Goal: Task Accomplishment & Management: Manage account settings

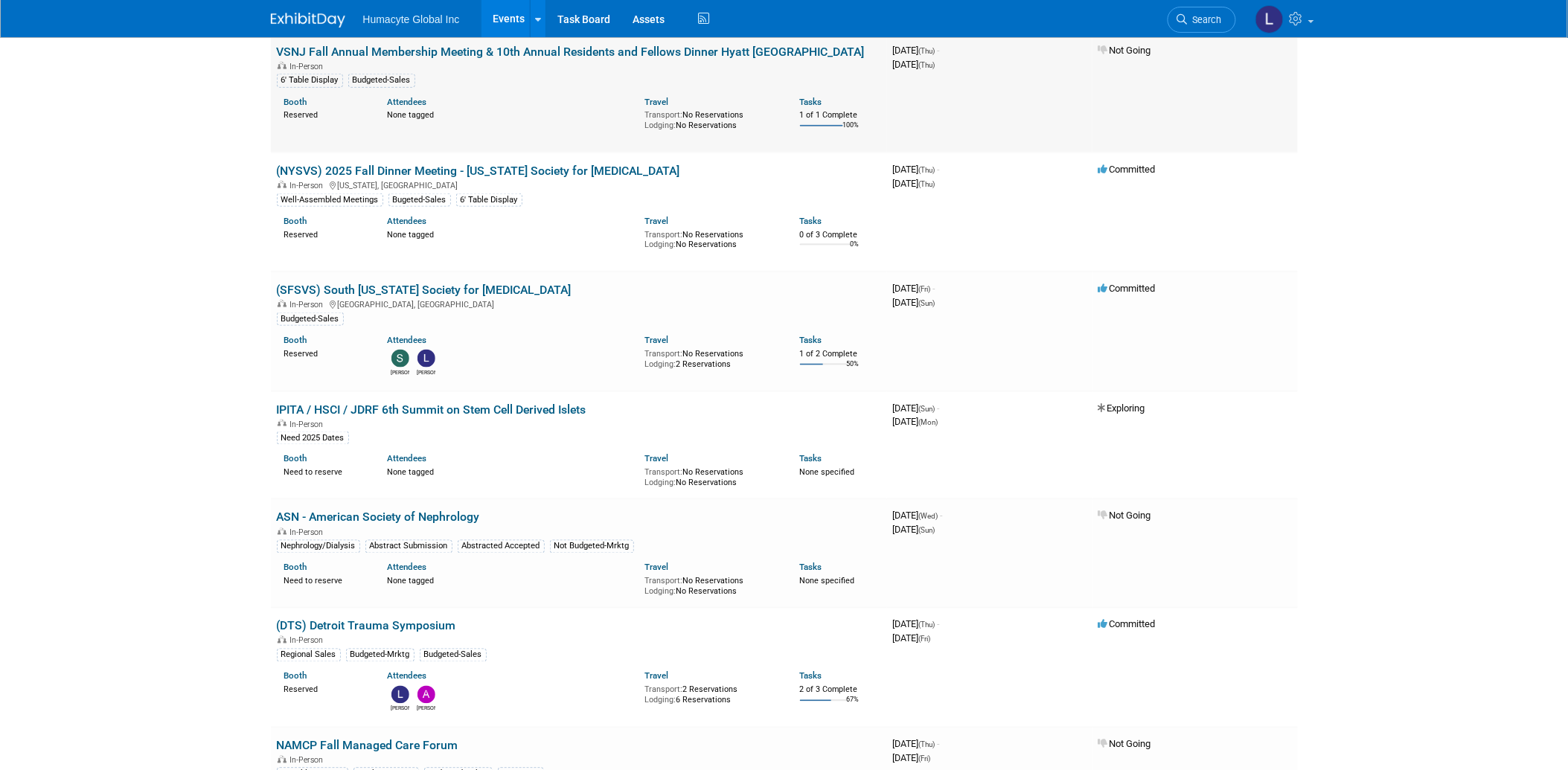
scroll to position [578, 0]
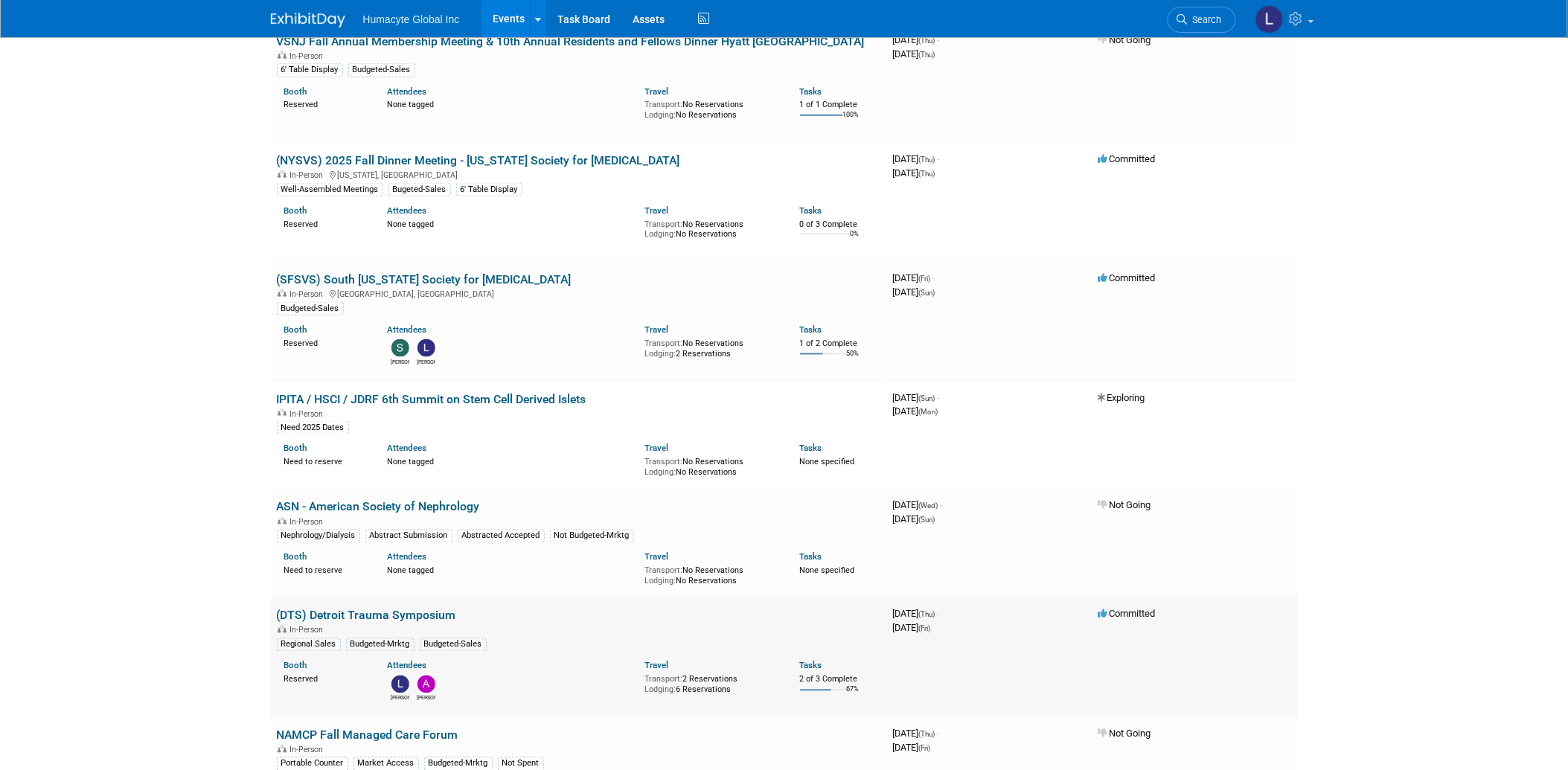
click at [398, 610] on link "(DTS) Detroit Trauma Symposium" at bounding box center [366, 616] width 179 height 14
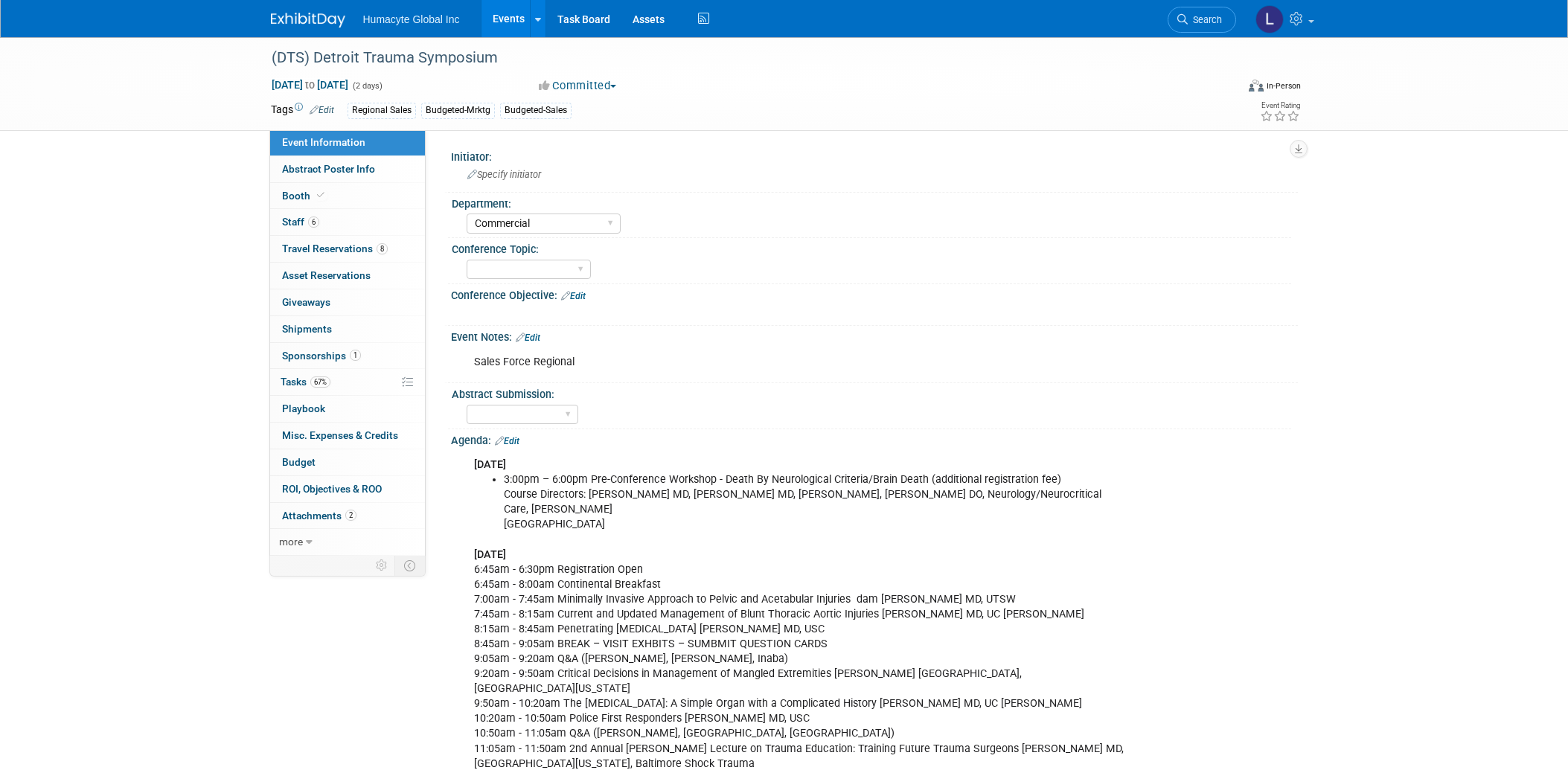
select select "Commercial"
click at [292, 255] on link "8 Travel Reservations 8" at bounding box center [347, 249] width 154 height 26
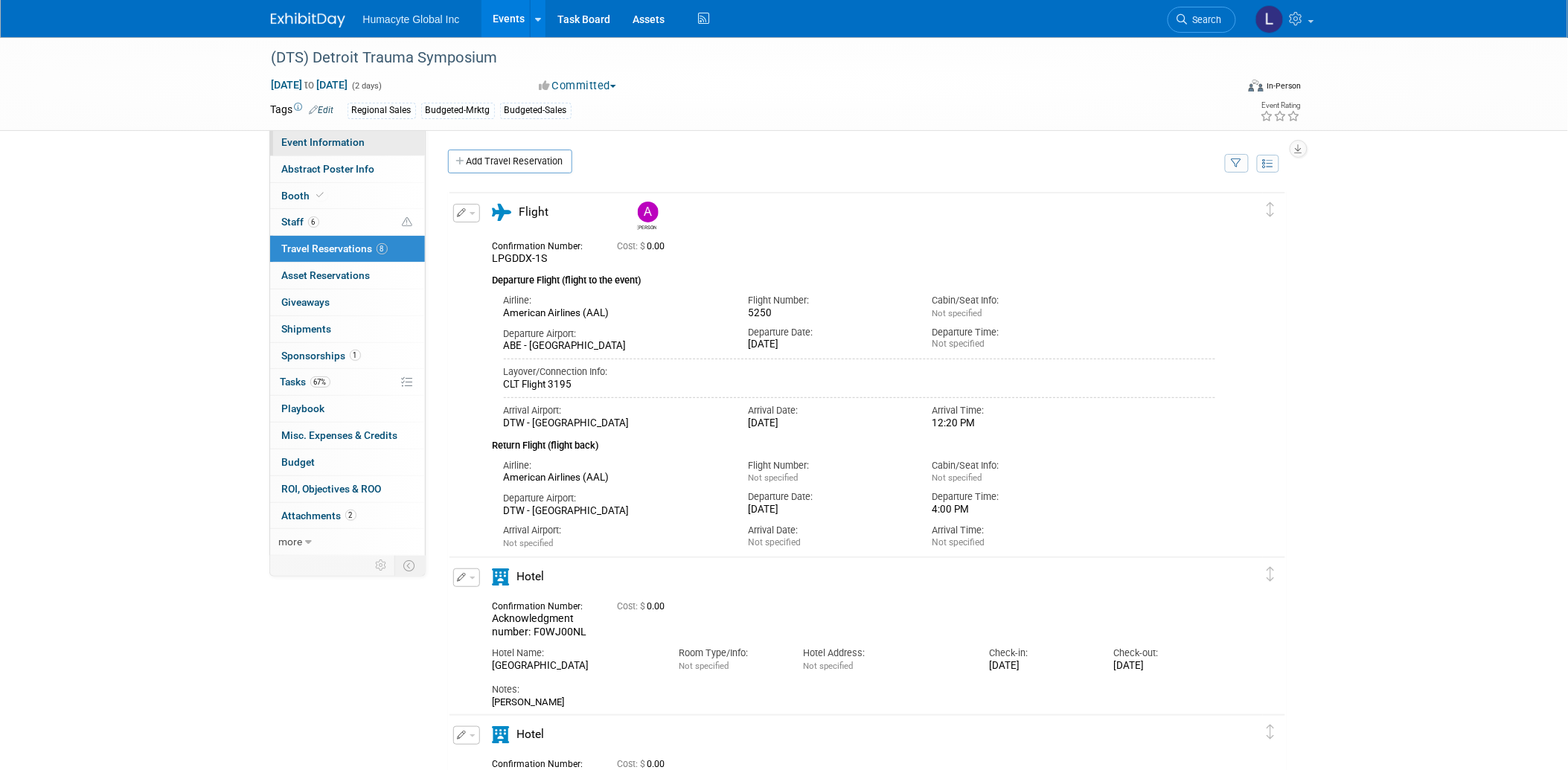
click at [320, 144] on span "Event Information" at bounding box center [324, 142] width 84 height 12
select select "Commercial"
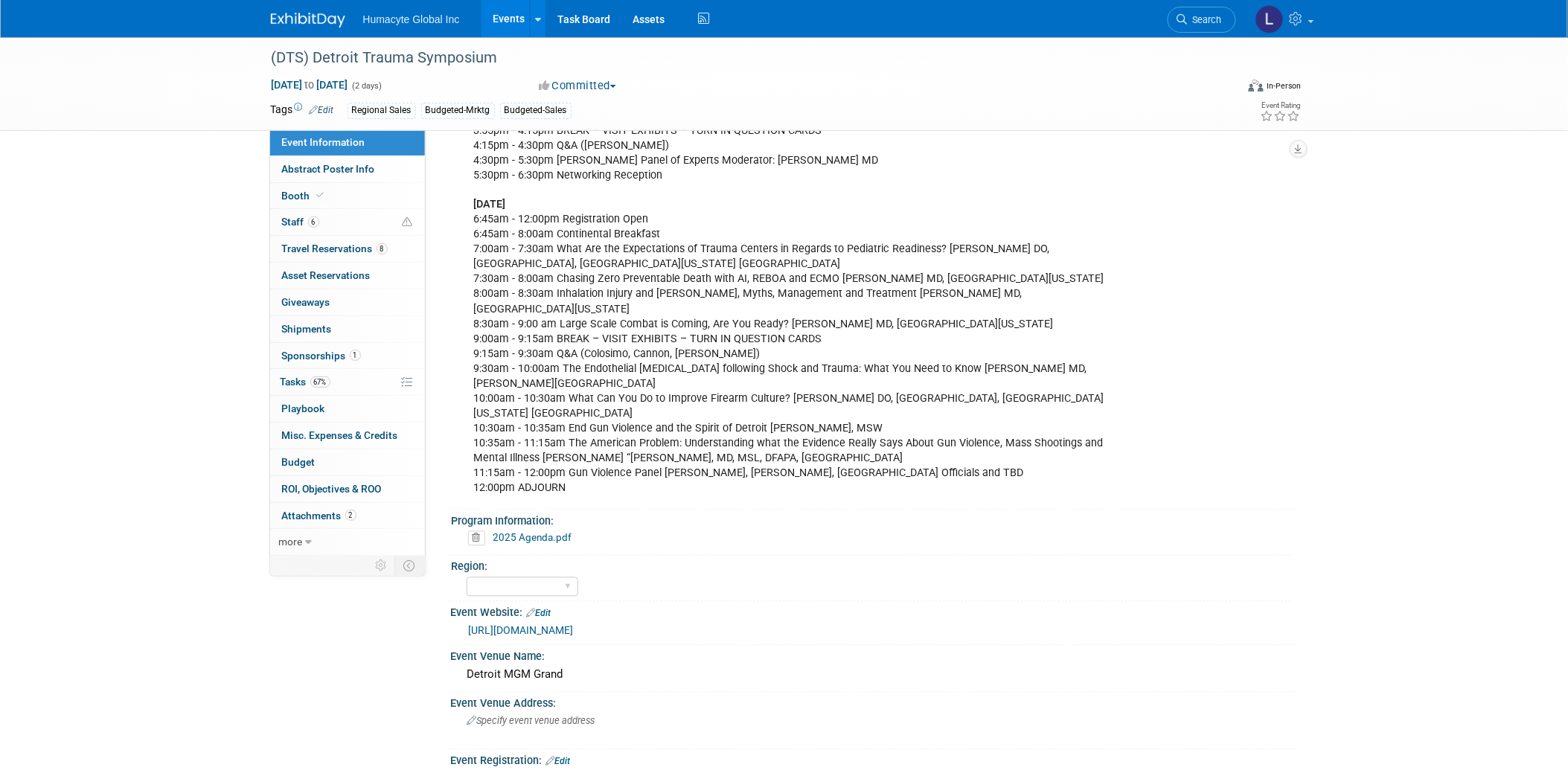
scroll to position [1074, 0]
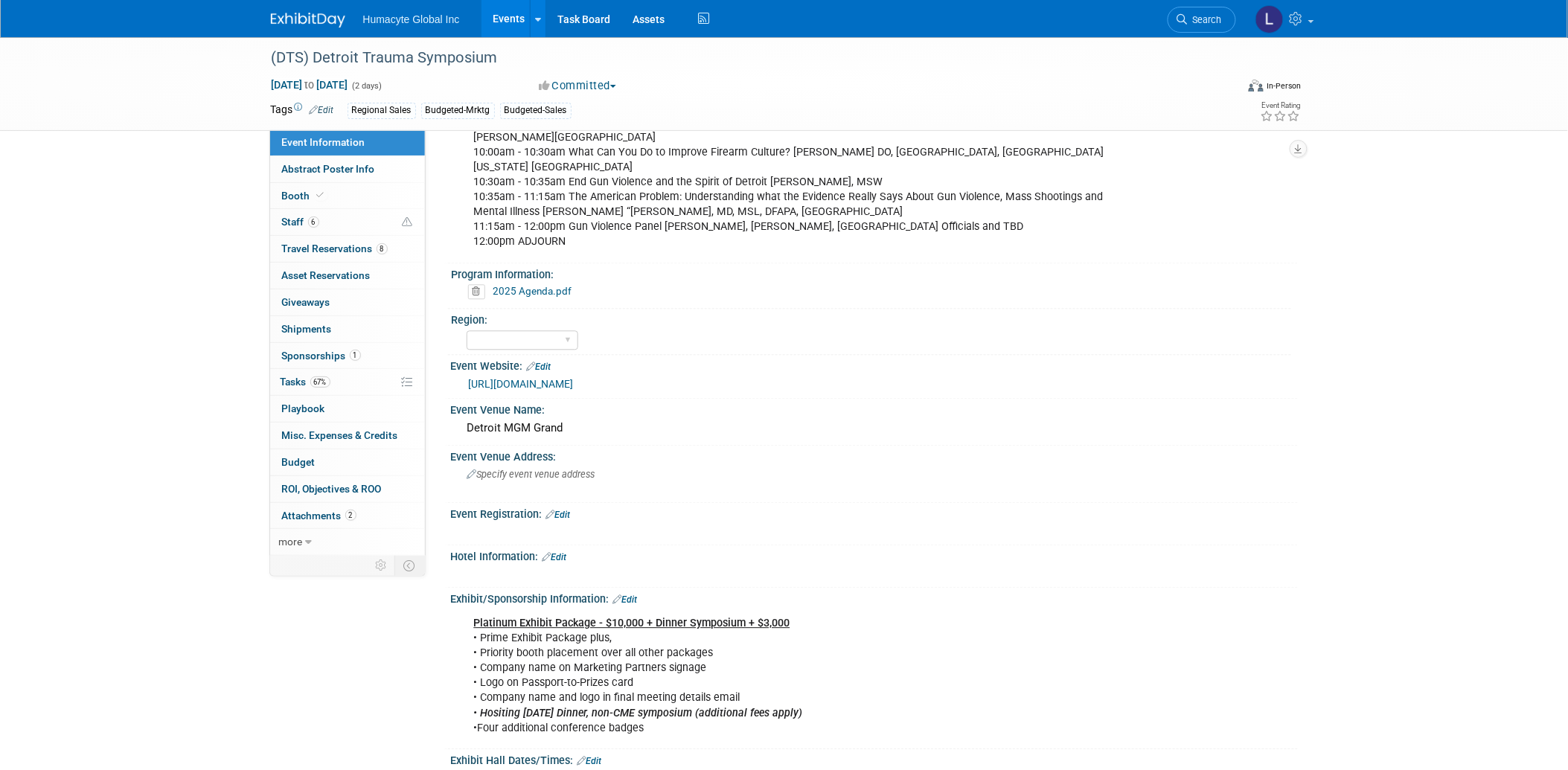
click at [555, 509] on link "Edit" at bounding box center [558, 514] width 25 height 11
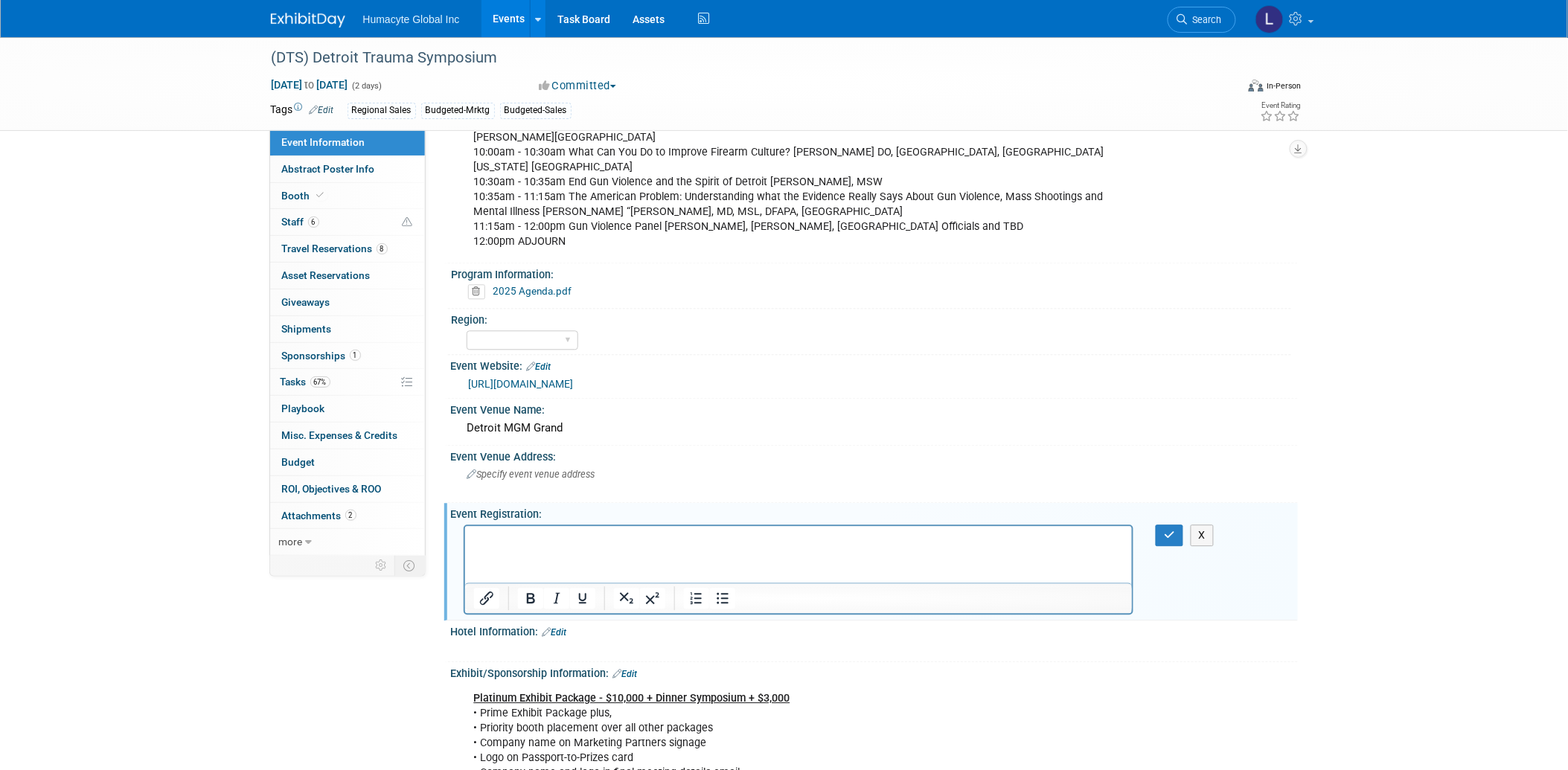
scroll to position [0, 0]
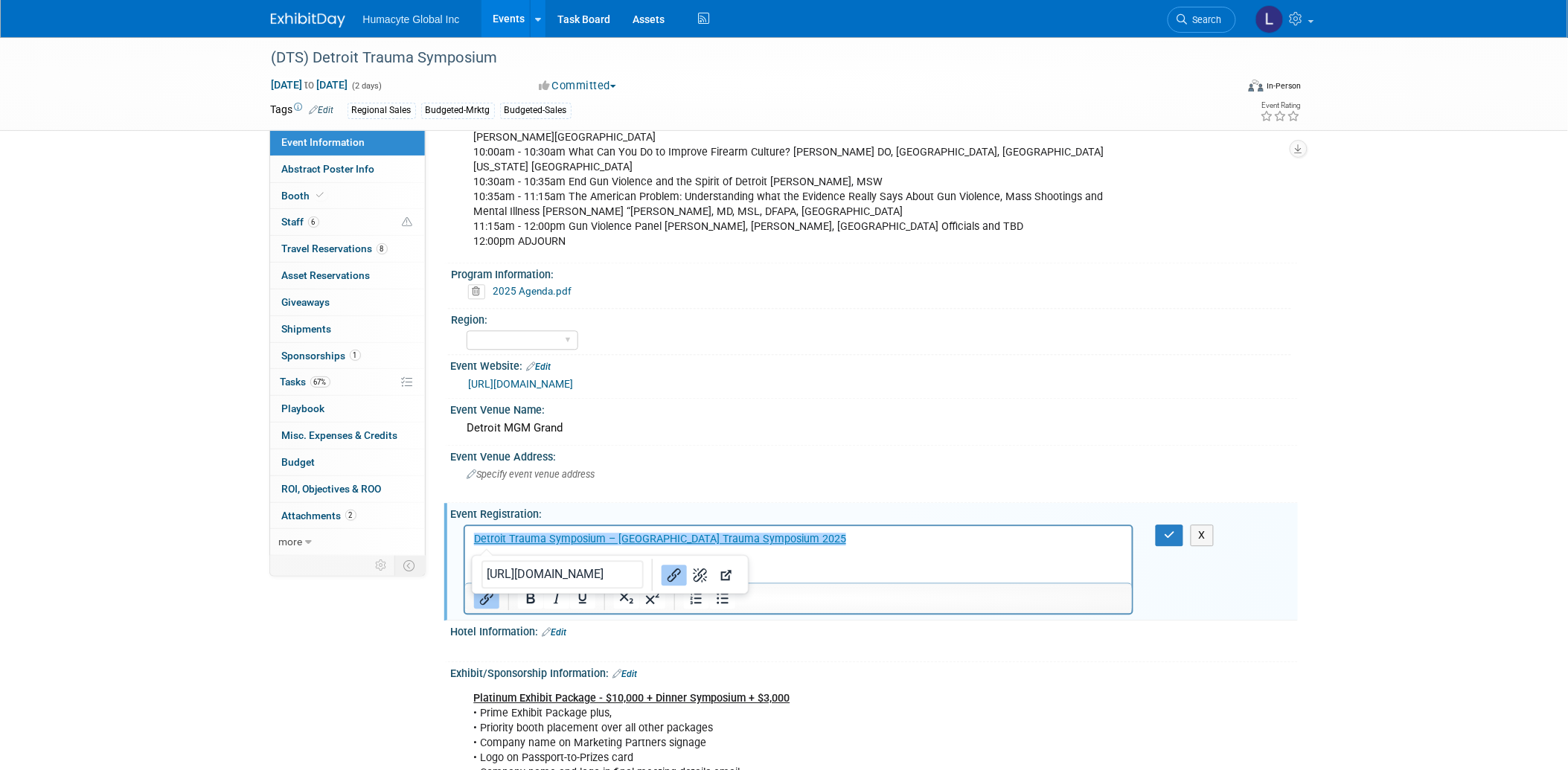
click at [927, 546] on html "﻿Detroit Trauma Symposium – Detroit Trauma Symposium 2025" at bounding box center [798, 535] width 667 height 21
click at [1171, 530] on icon "button" at bounding box center [1169, 535] width 11 height 11
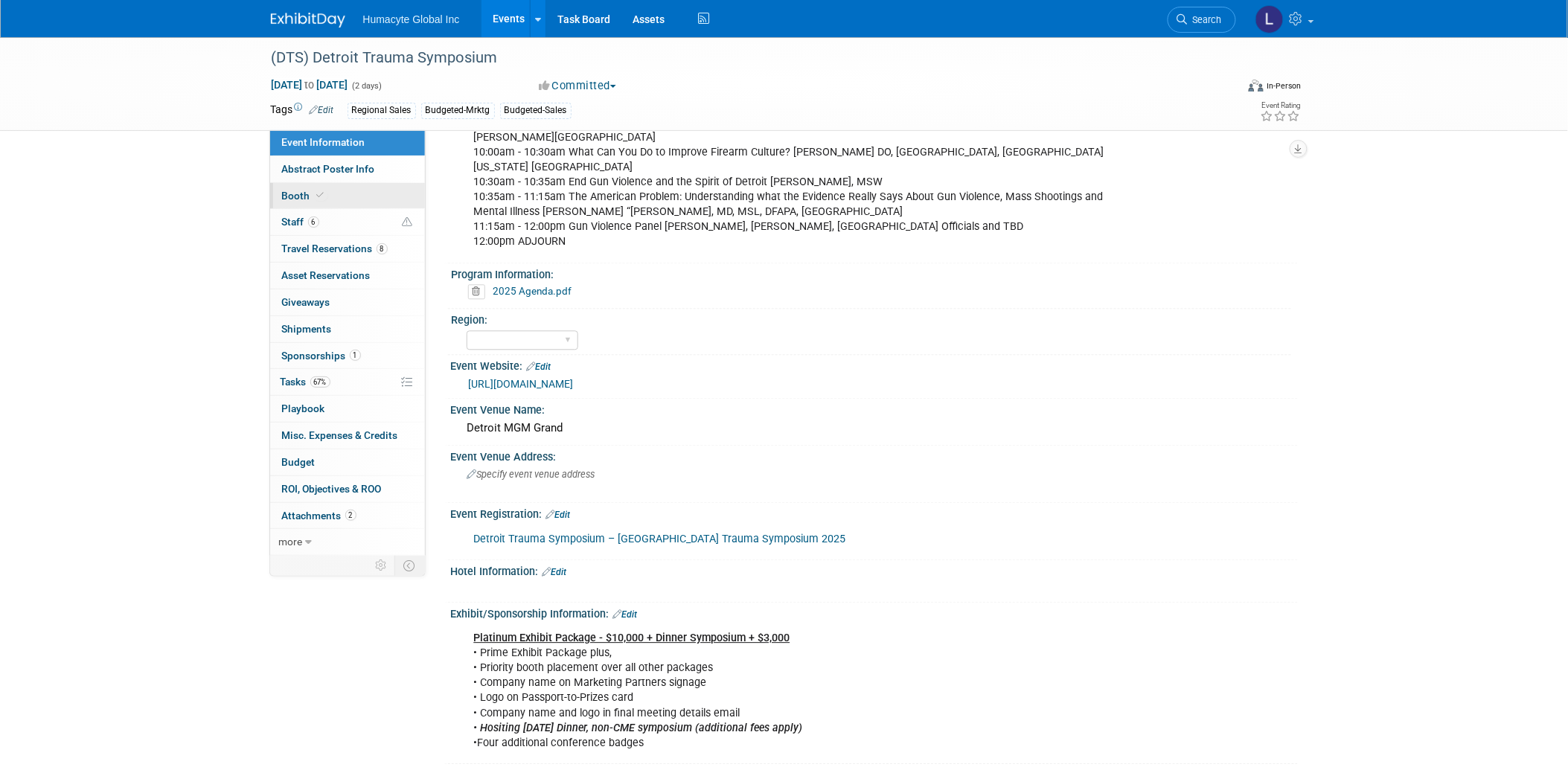
click at [295, 191] on span "Booth" at bounding box center [305, 196] width 45 height 12
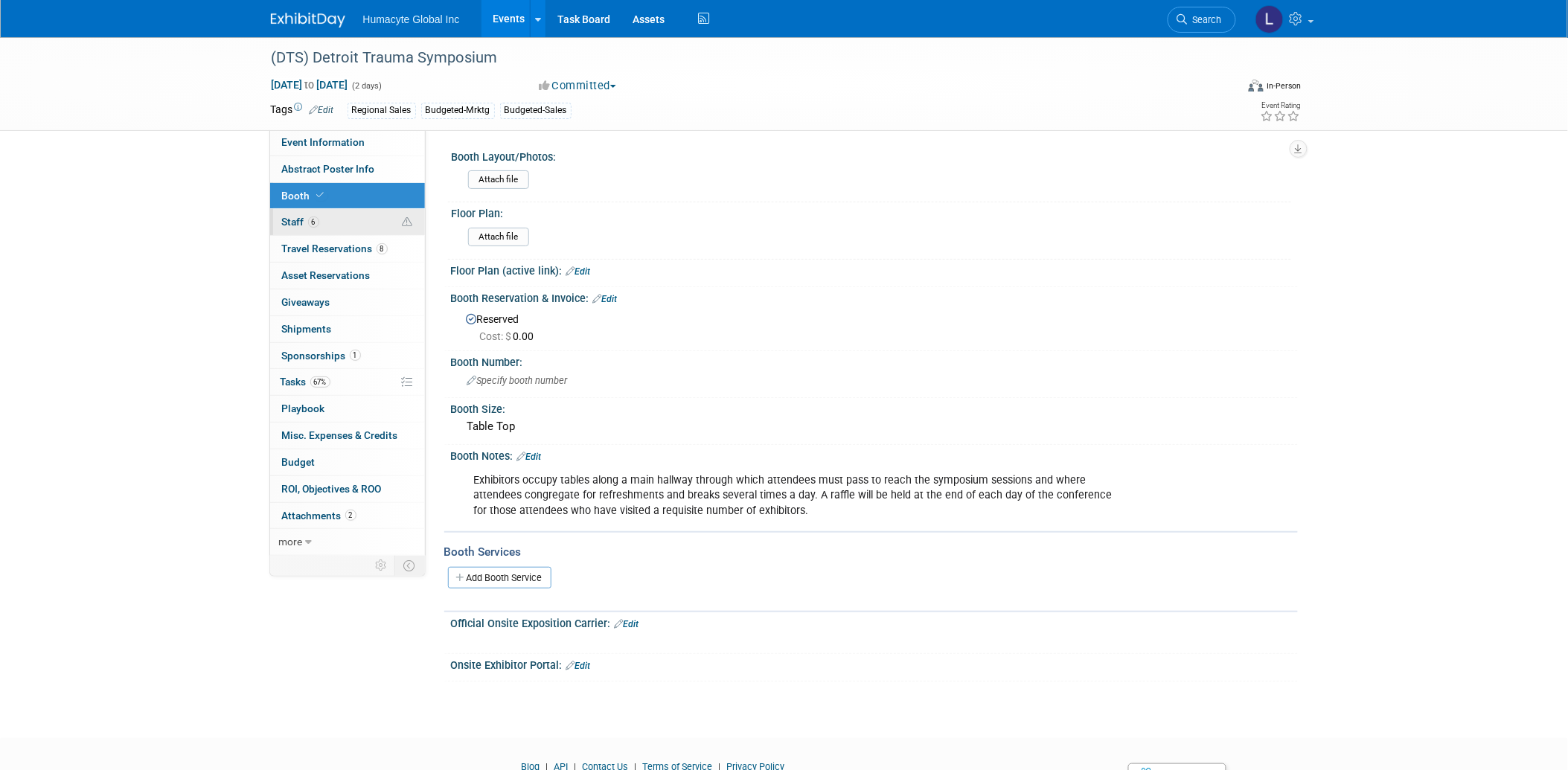
click at [271, 206] on link "Booth" at bounding box center [347, 196] width 154 height 26
click at [288, 218] on span "Staff 6" at bounding box center [301, 221] width 37 height 12
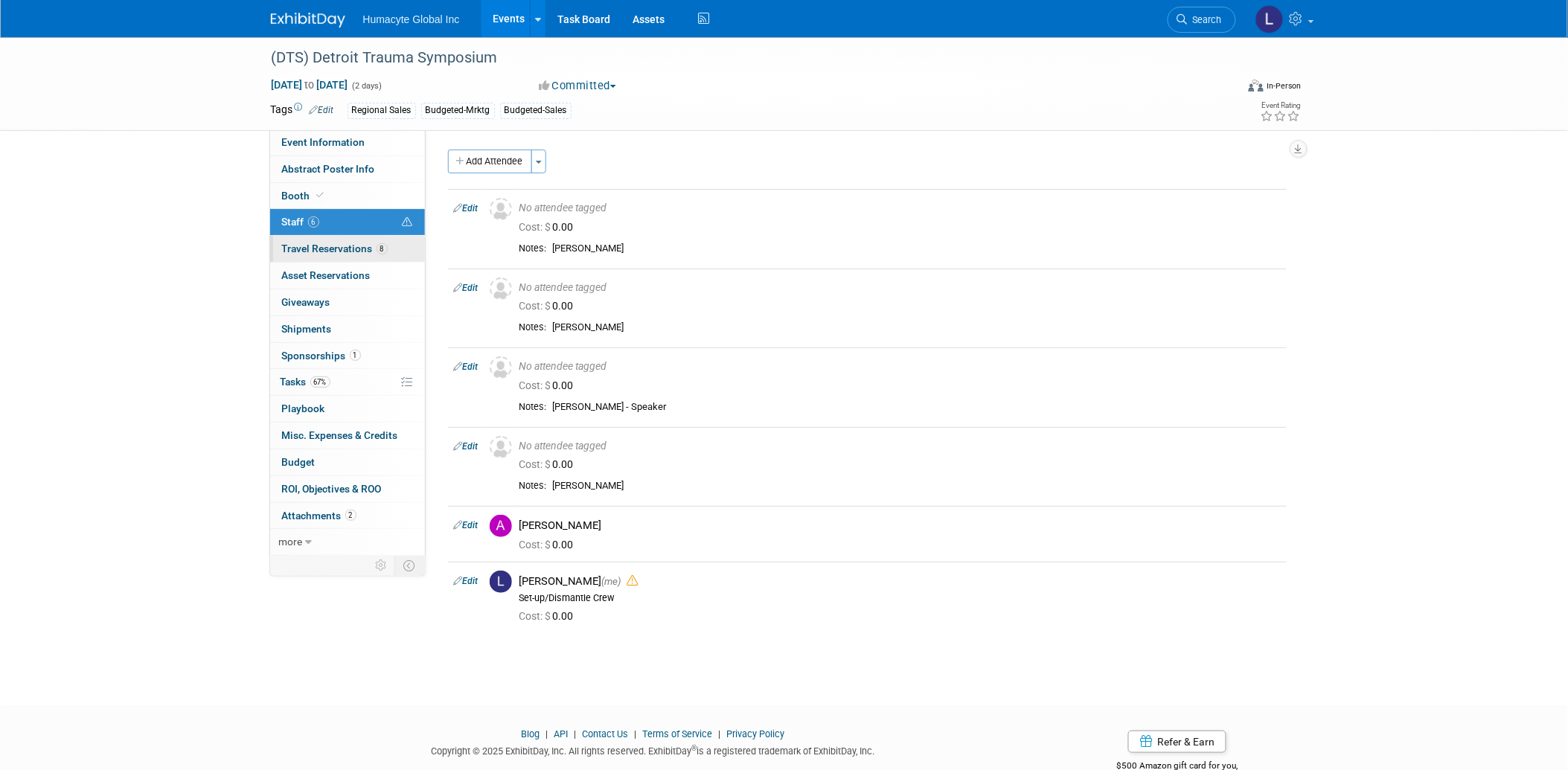
click at [288, 240] on link "8 Travel Reservations 8" at bounding box center [347, 249] width 154 height 26
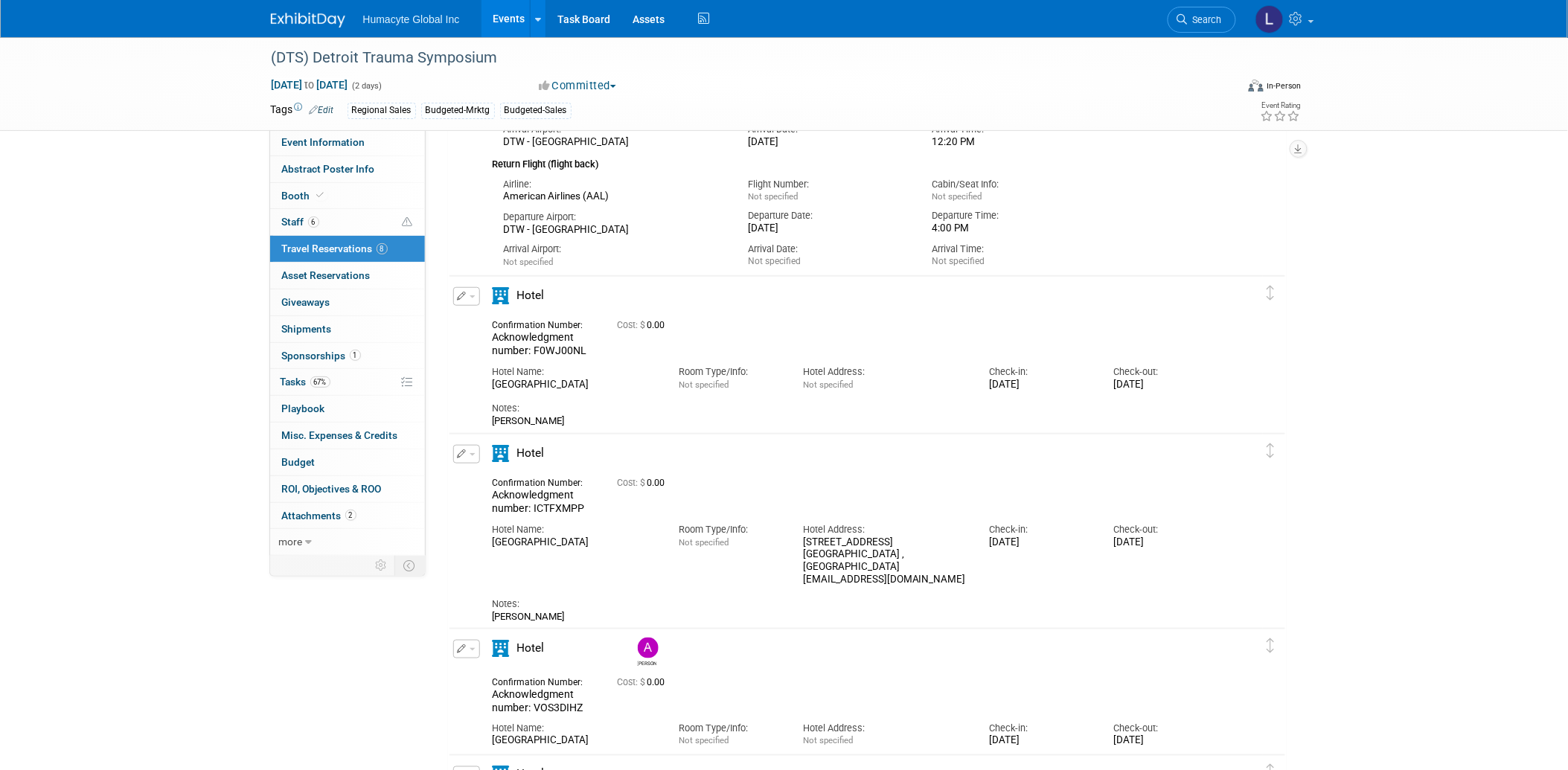
scroll to position [330, 0]
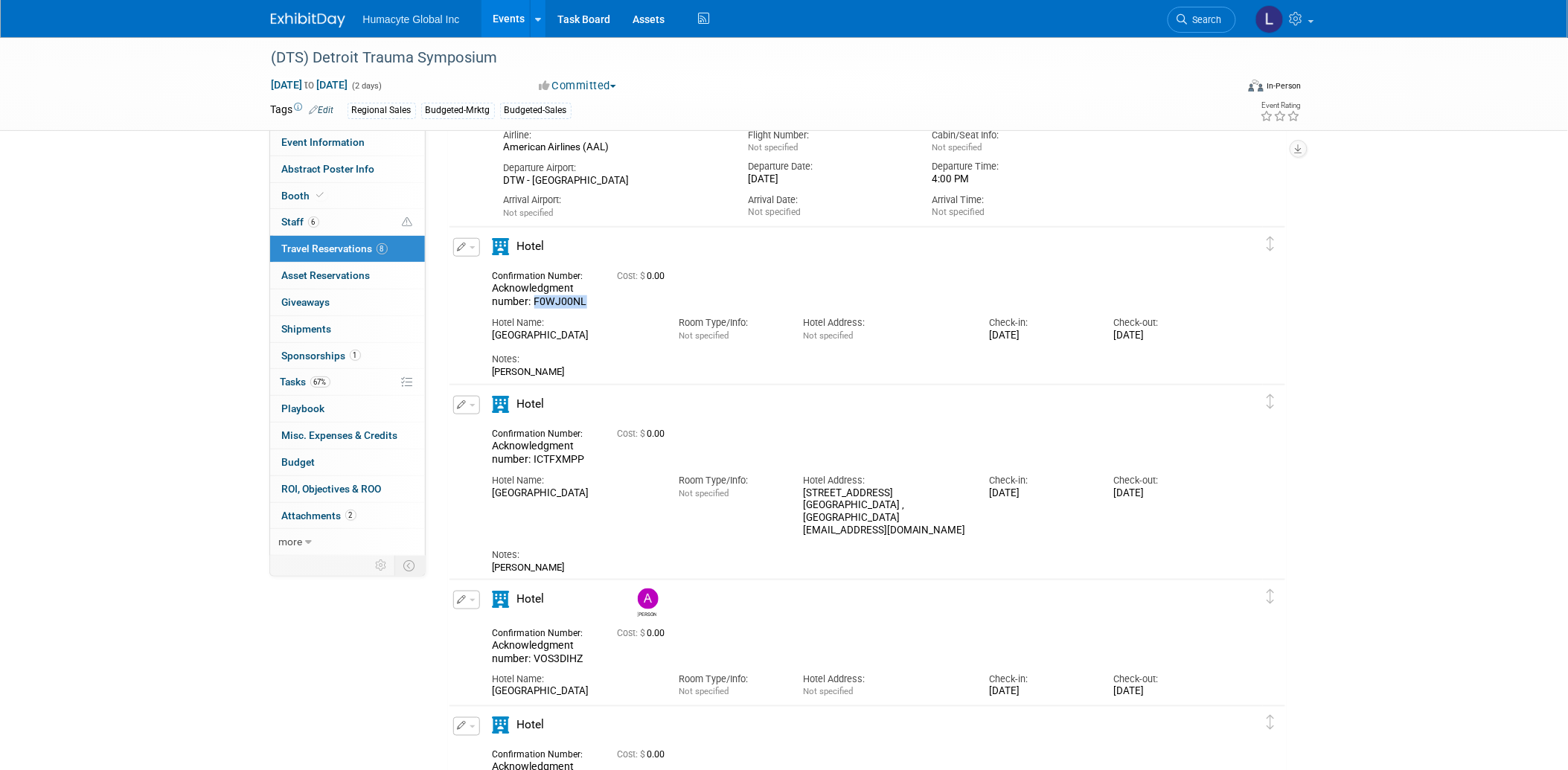
drag, startPoint x: 590, startPoint y: 298, endPoint x: 532, endPoint y: 296, distance: 58.0
click at [532, 296] on div "Acknowledgment number: F0WJ00NL" at bounding box center [544, 295] width 102 height 26
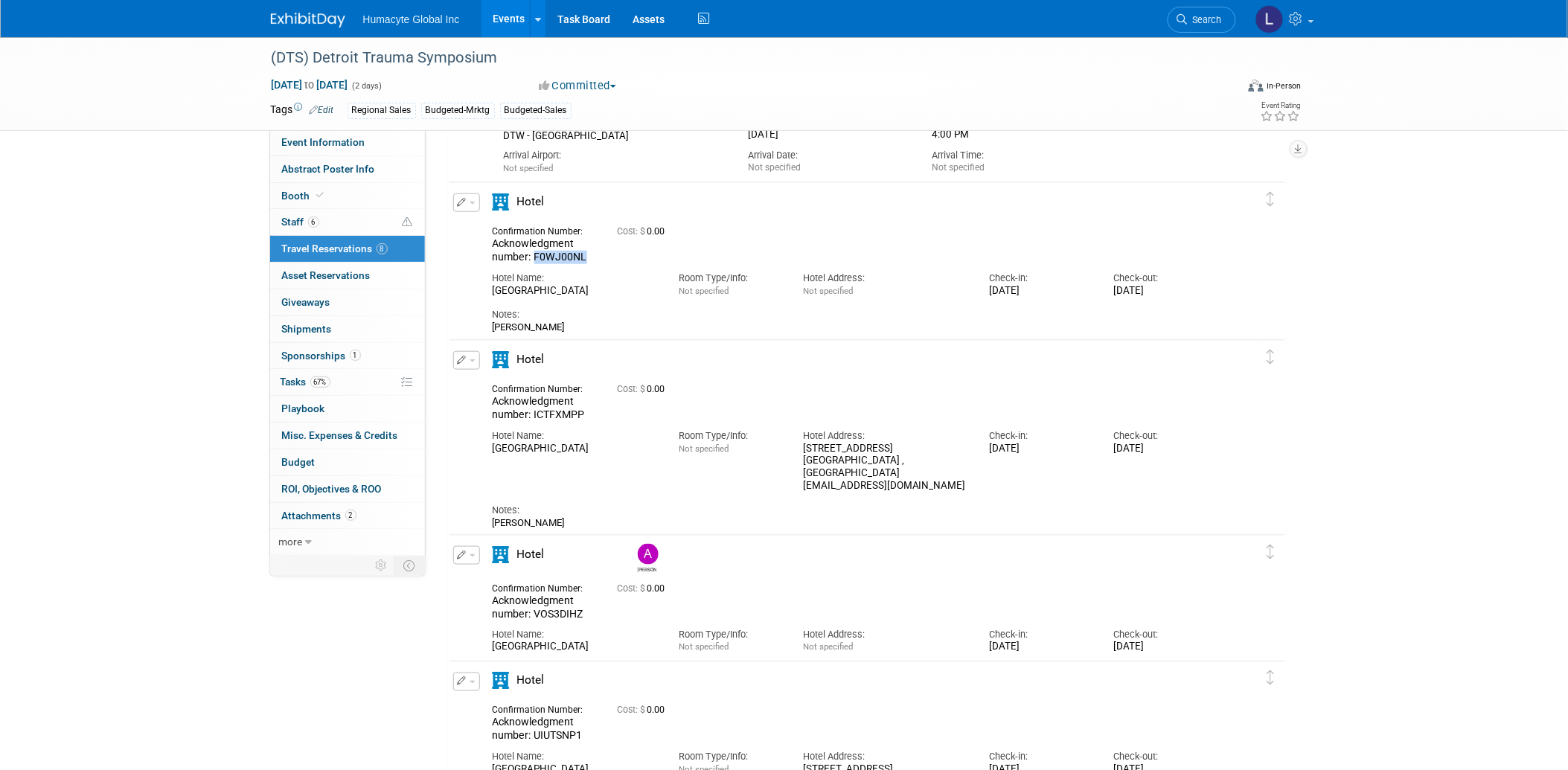
scroll to position [413, 0]
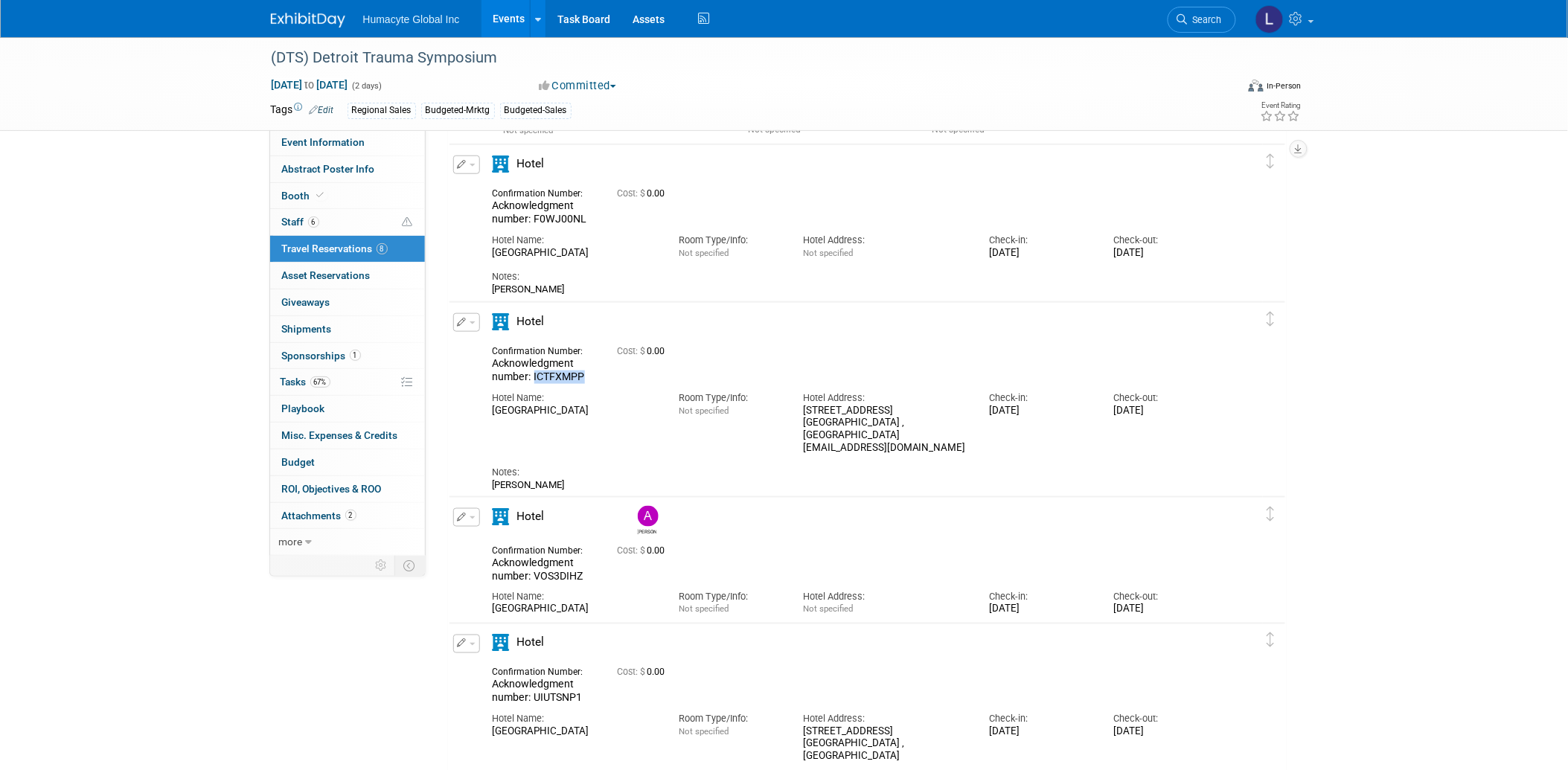
drag, startPoint x: 588, startPoint y: 378, endPoint x: 532, endPoint y: 377, distance: 56.0
click at [532, 377] on div "Acknowledgment number: ICTFXMPP" at bounding box center [544, 370] width 102 height 26
copy span "ICTFXMPP"
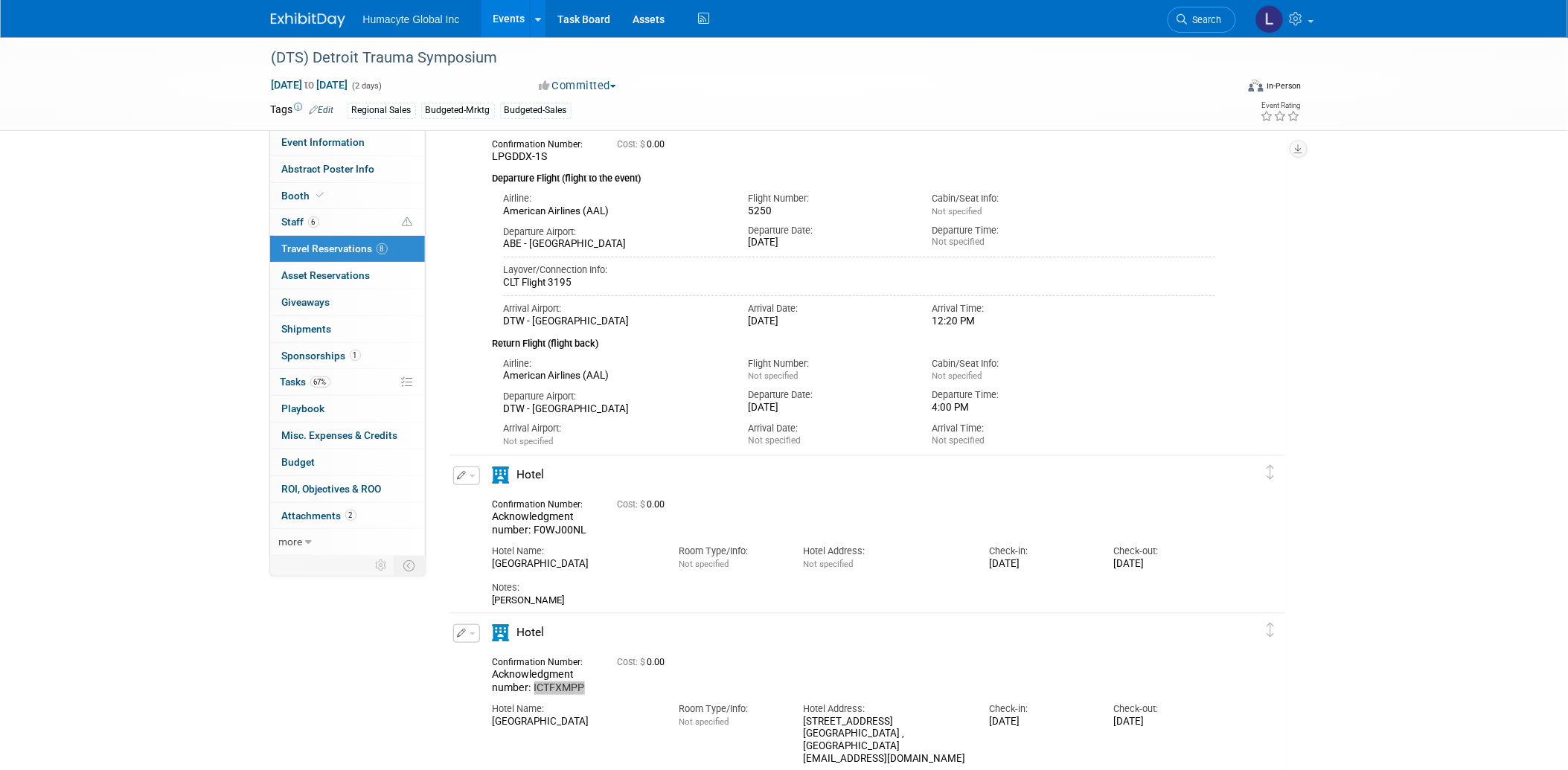
scroll to position [330, 0]
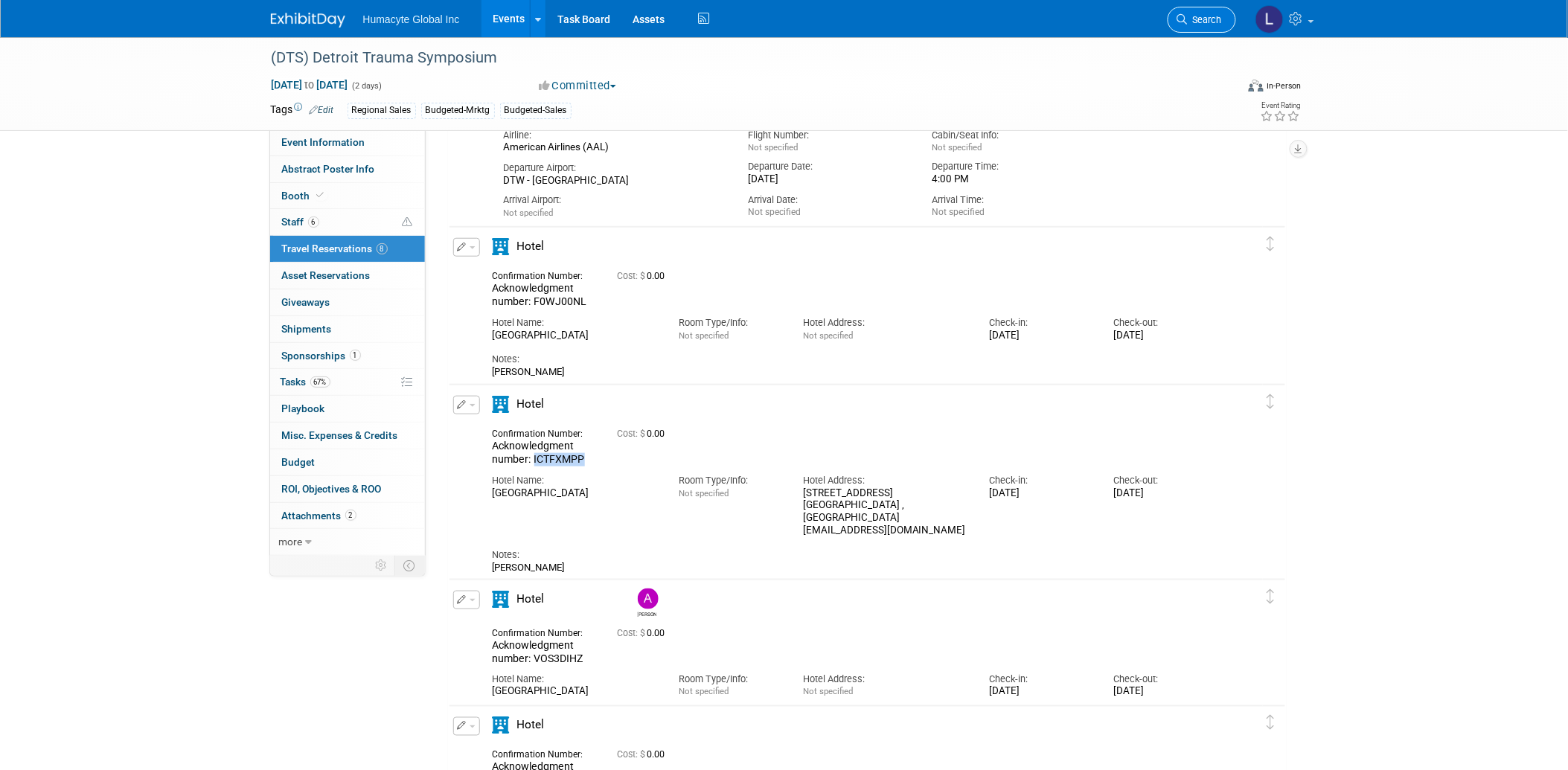
click at [1183, 20] on icon at bounding box center [1182, 19] width 11 height 11
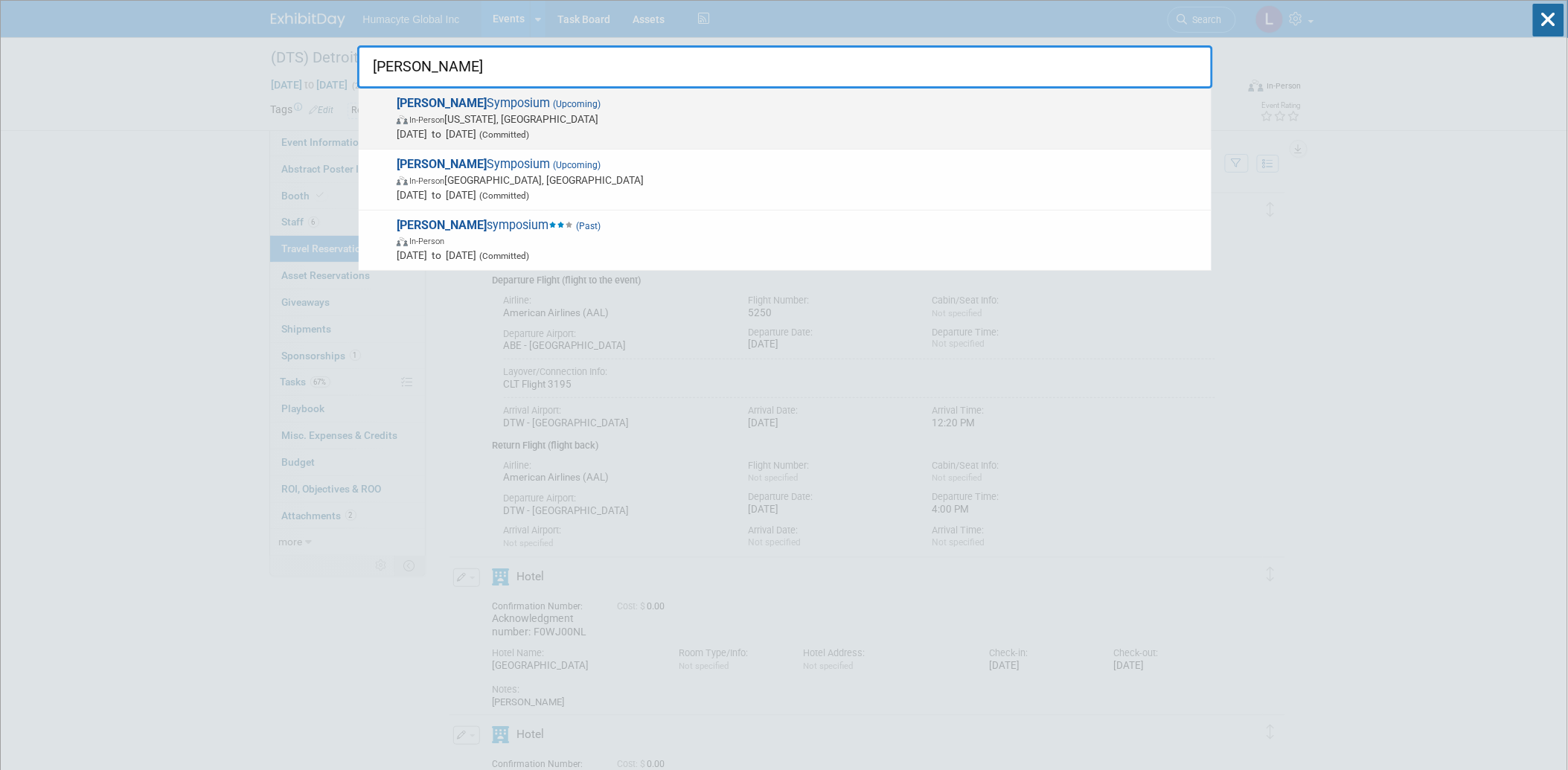
type input "VEITH"
click at [442, 124] on span "In-Person New York, NY" at bounding box center [800, 118] width 808 height 15
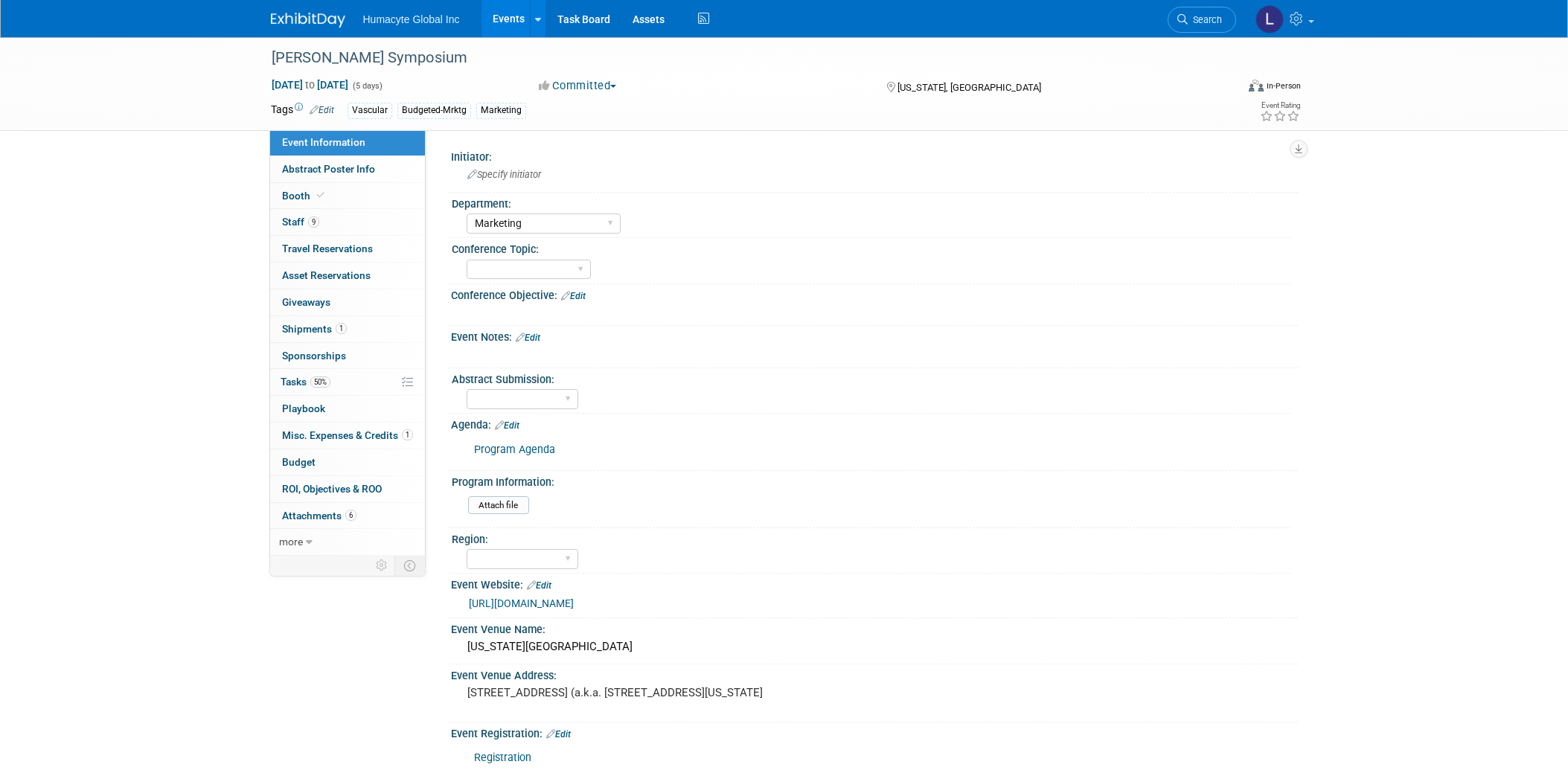
select select "Marketing"
click at [288, 220] on span "Staff 9" at bounding box center [301, 221] width 37 height 12
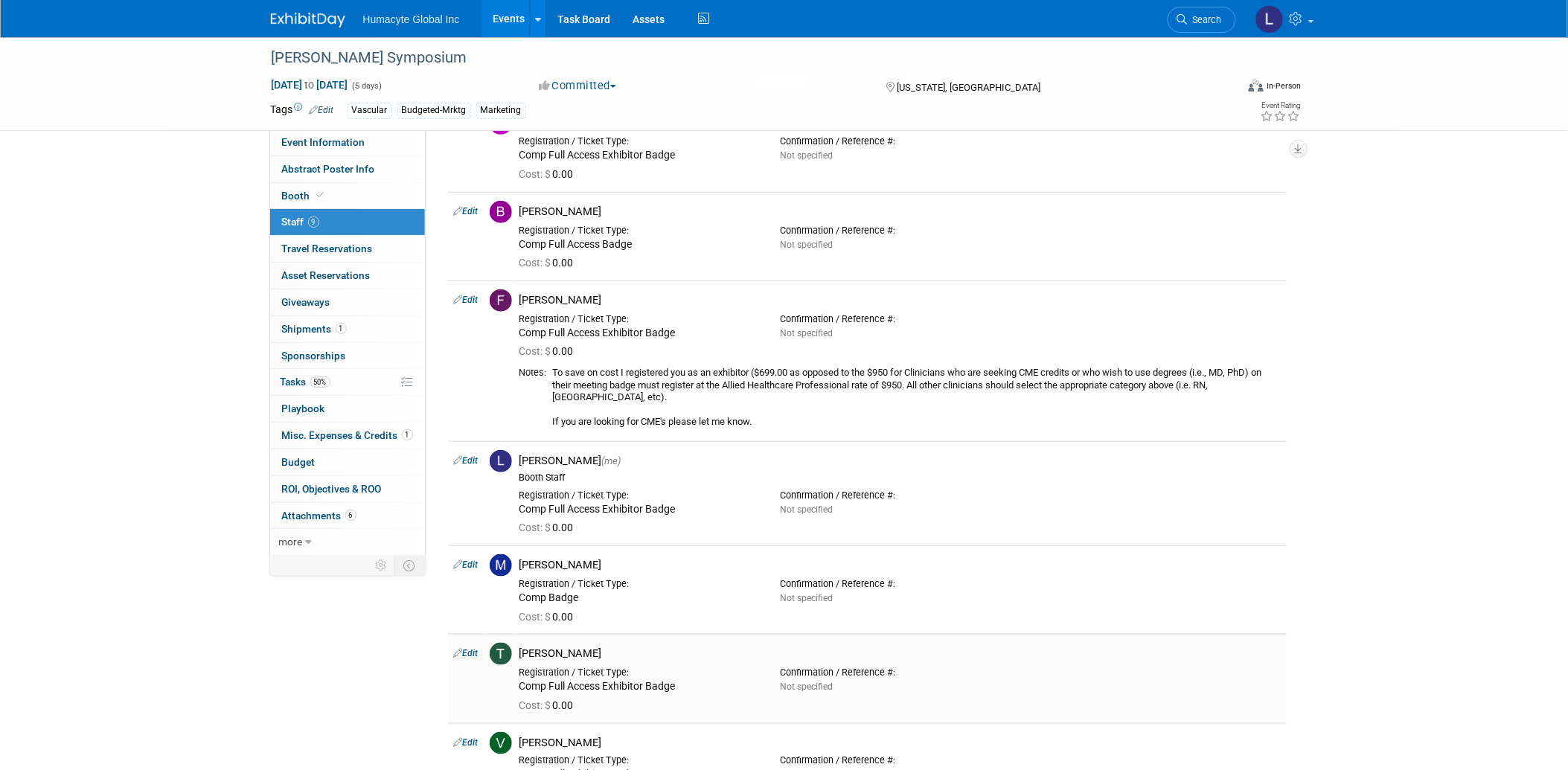
scroll to position [210, 0]
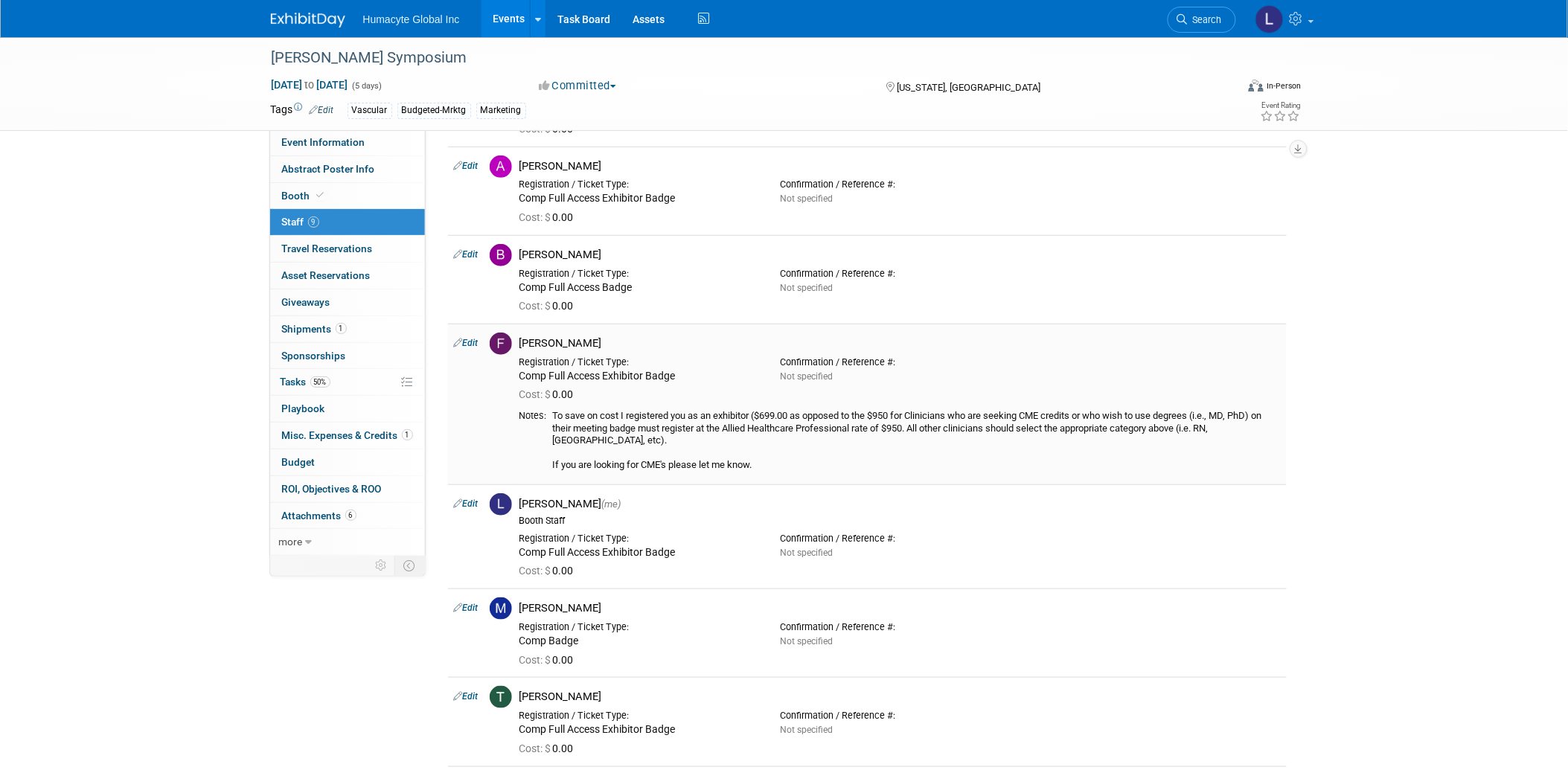
click at [469, 346] on link "Edit" at bounding box center [465, 342] width 25 height 11
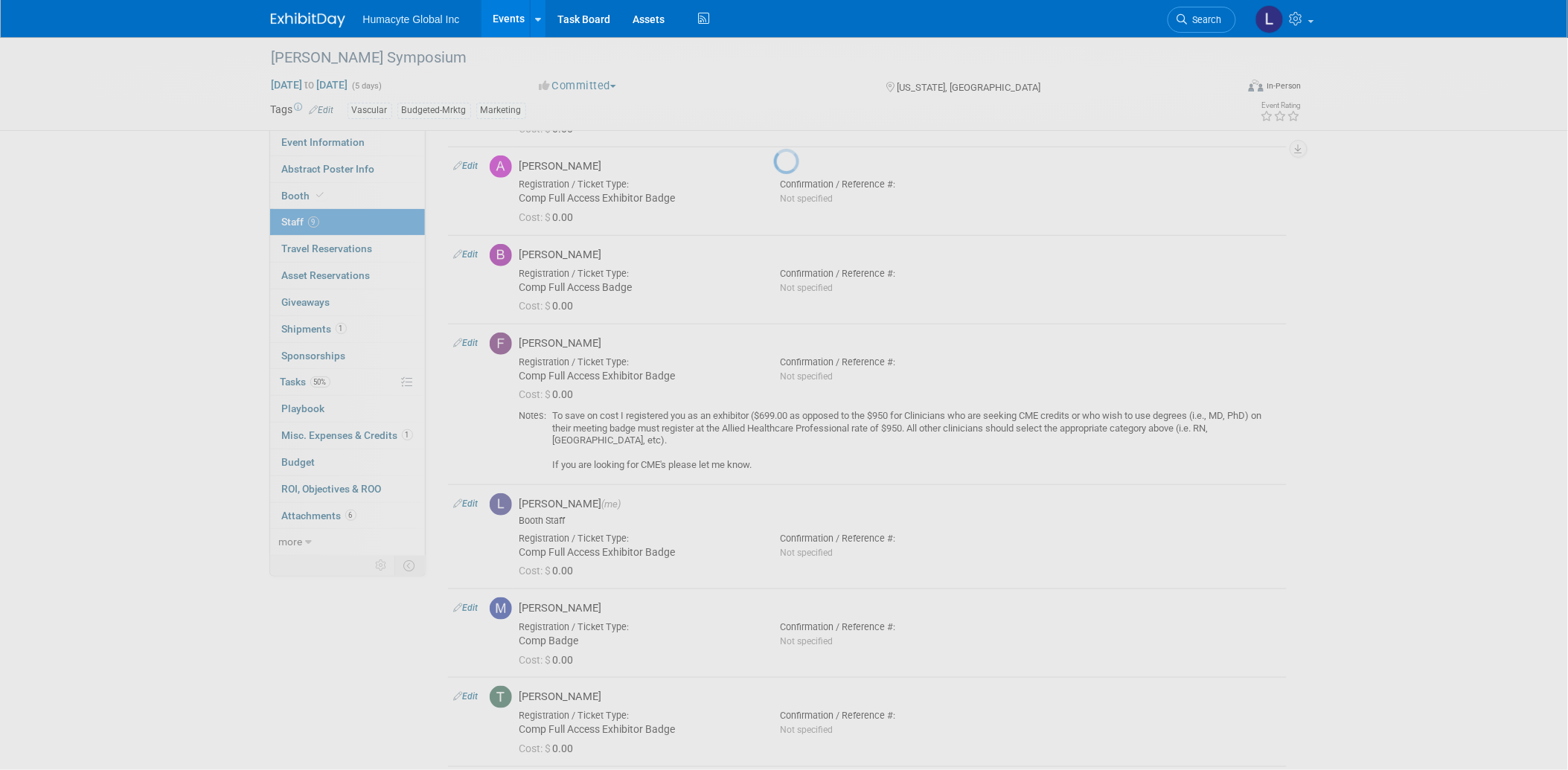
select select "69df933d-be20-4fa9-98e7-e45c34fe4bae"
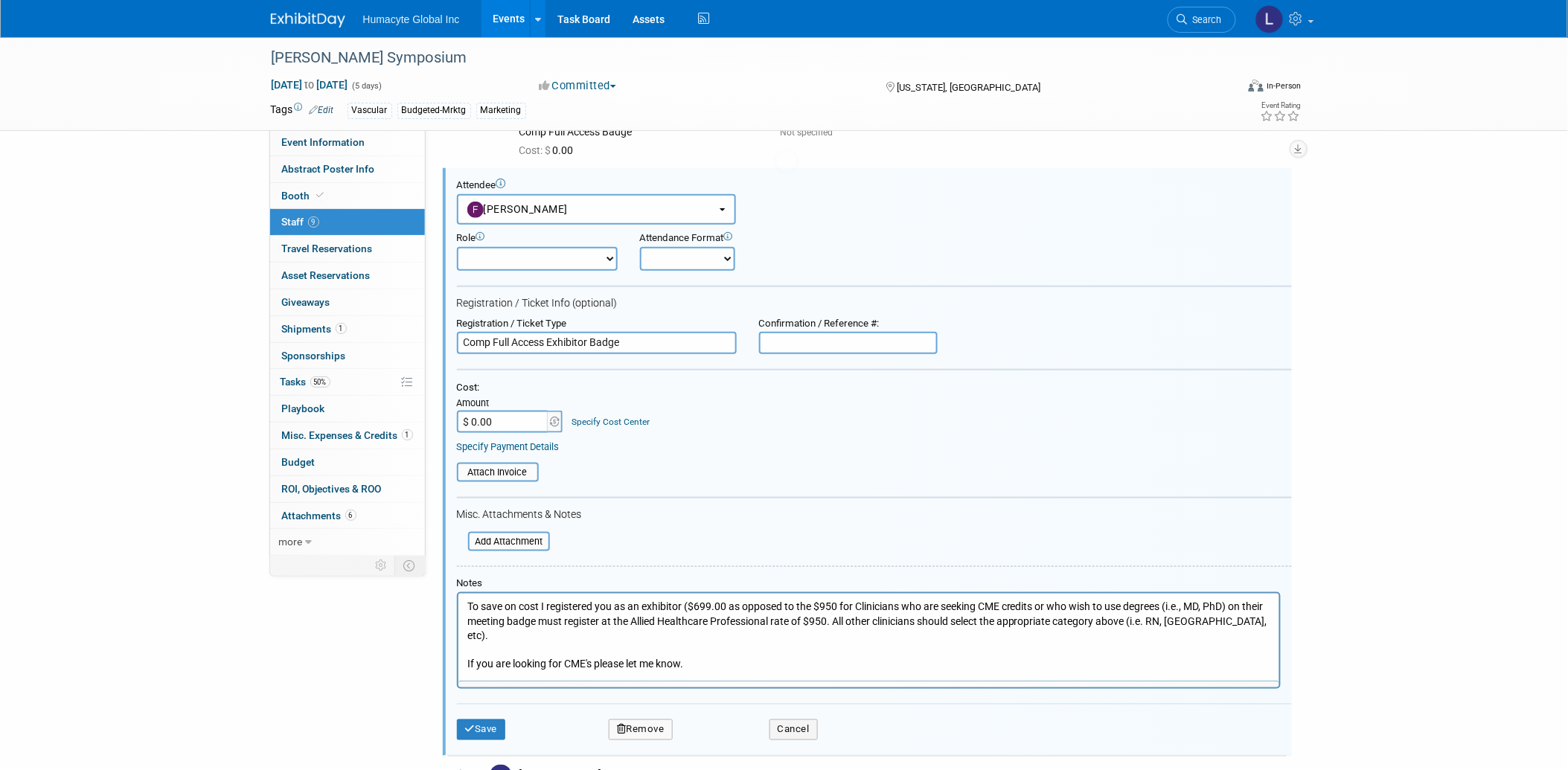
scroll to position [0, 0]
click at [500, 403] on div "Amount" at bounding box center [511, 404] width 108 height 14
click at [500, 411] on input "$ 0.00" at bounding box center [503, 422] width 93 height 23
type input "$ 699.00"
click at [616, 417] on link "Specify Cost Center" at bounding box center [610, 422] width 78 height 11
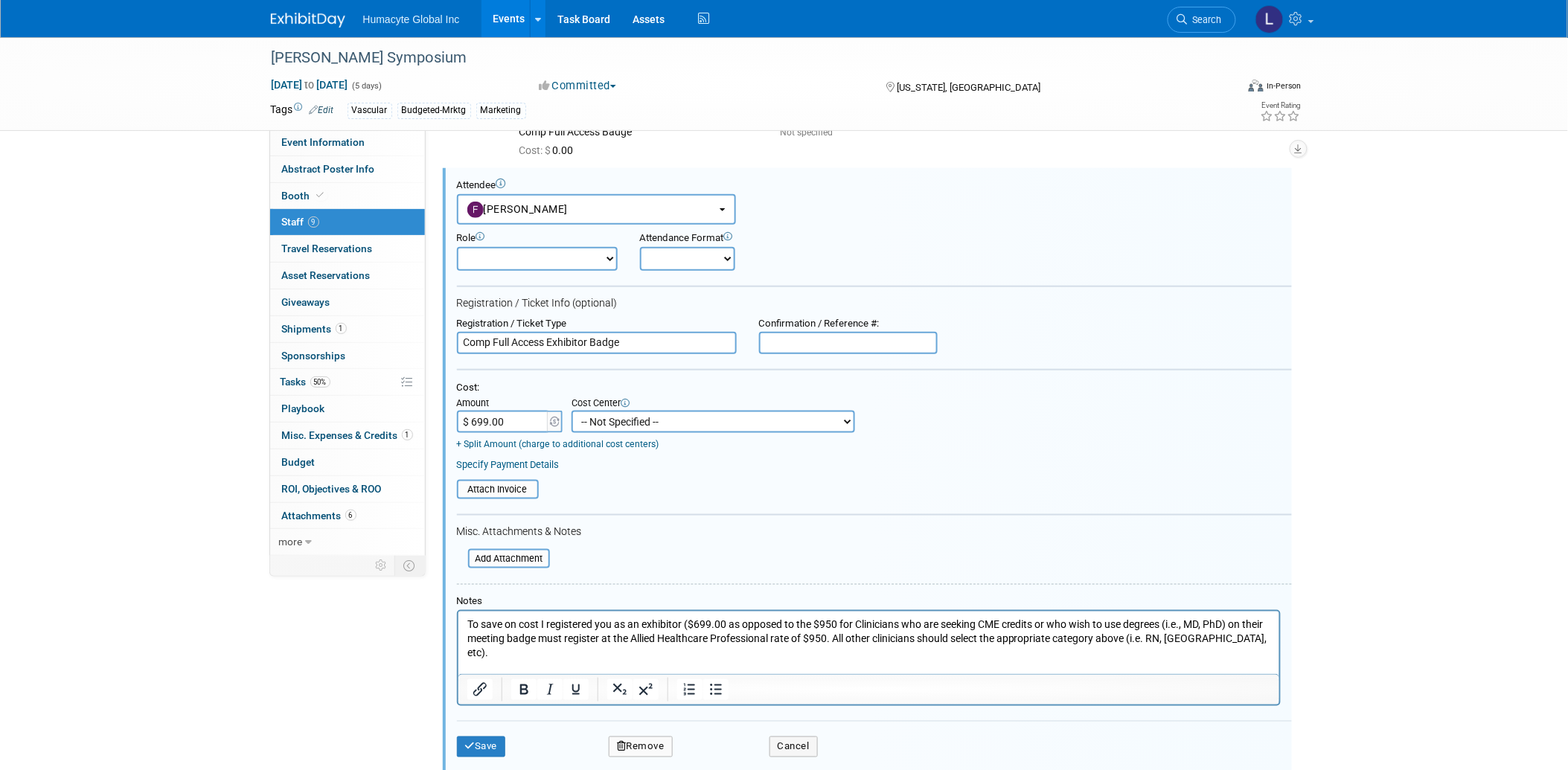
click at [657, 411] on select "-- Not Specified -- Dept 10 - Clinical Dept 11 - Clinical Ops Dept 12 - Medical…" at bounding box center [713, 422] width 283 height 23
select select "18966164"
click at [572, 411] on select "-- Not Specified -- Dept 10 - Clinical Dept 11 - Clinical Ops Dept 12 - Medical…" at bounding box center [713, 422] width 283 height 23
click at [481, 738] on button "Save" at bounding box center [481, 746] width 49 height 21
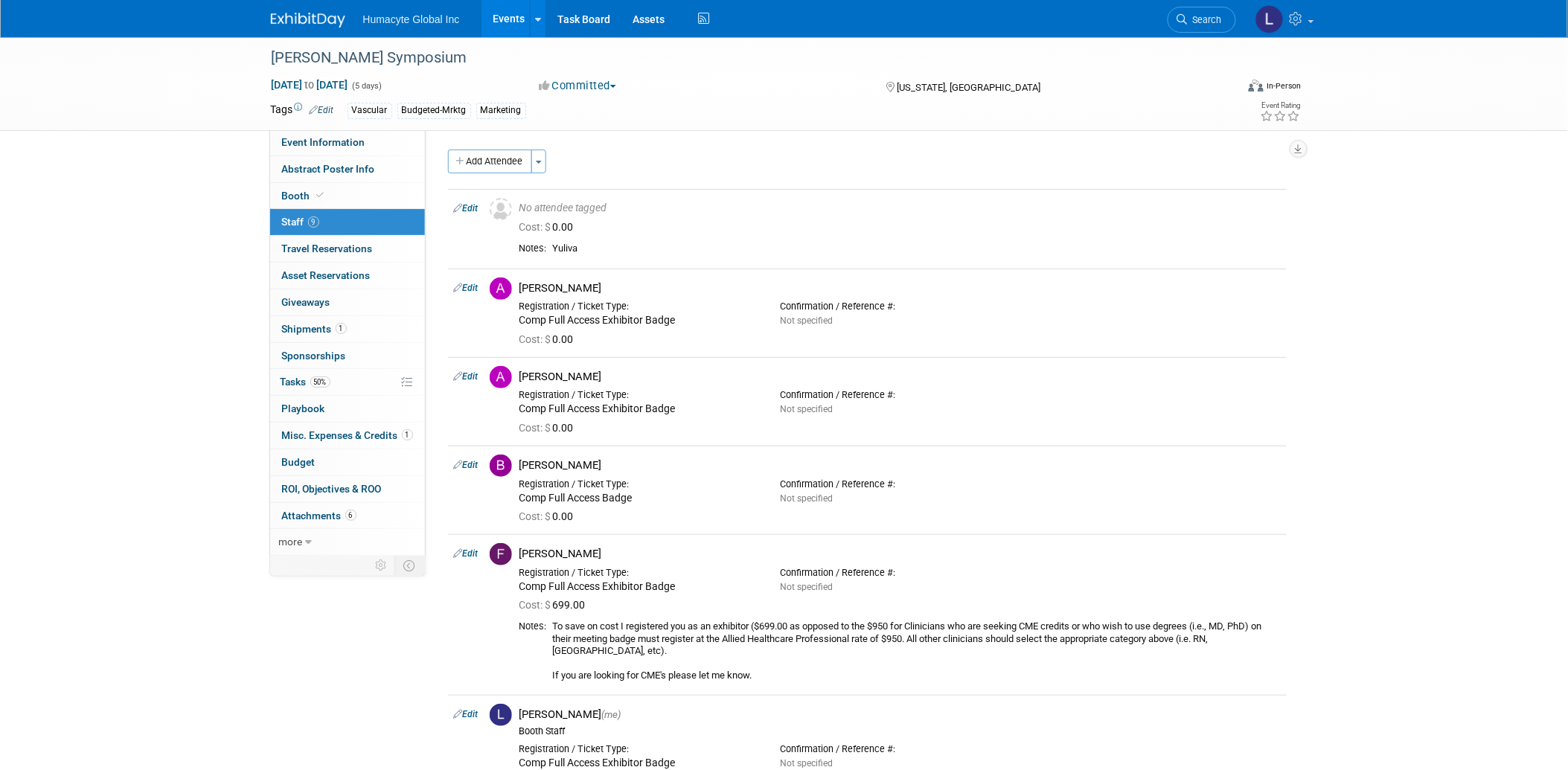
click at [509, 23] on link "Events" at bounding box center [508, 19] width 54 height 37
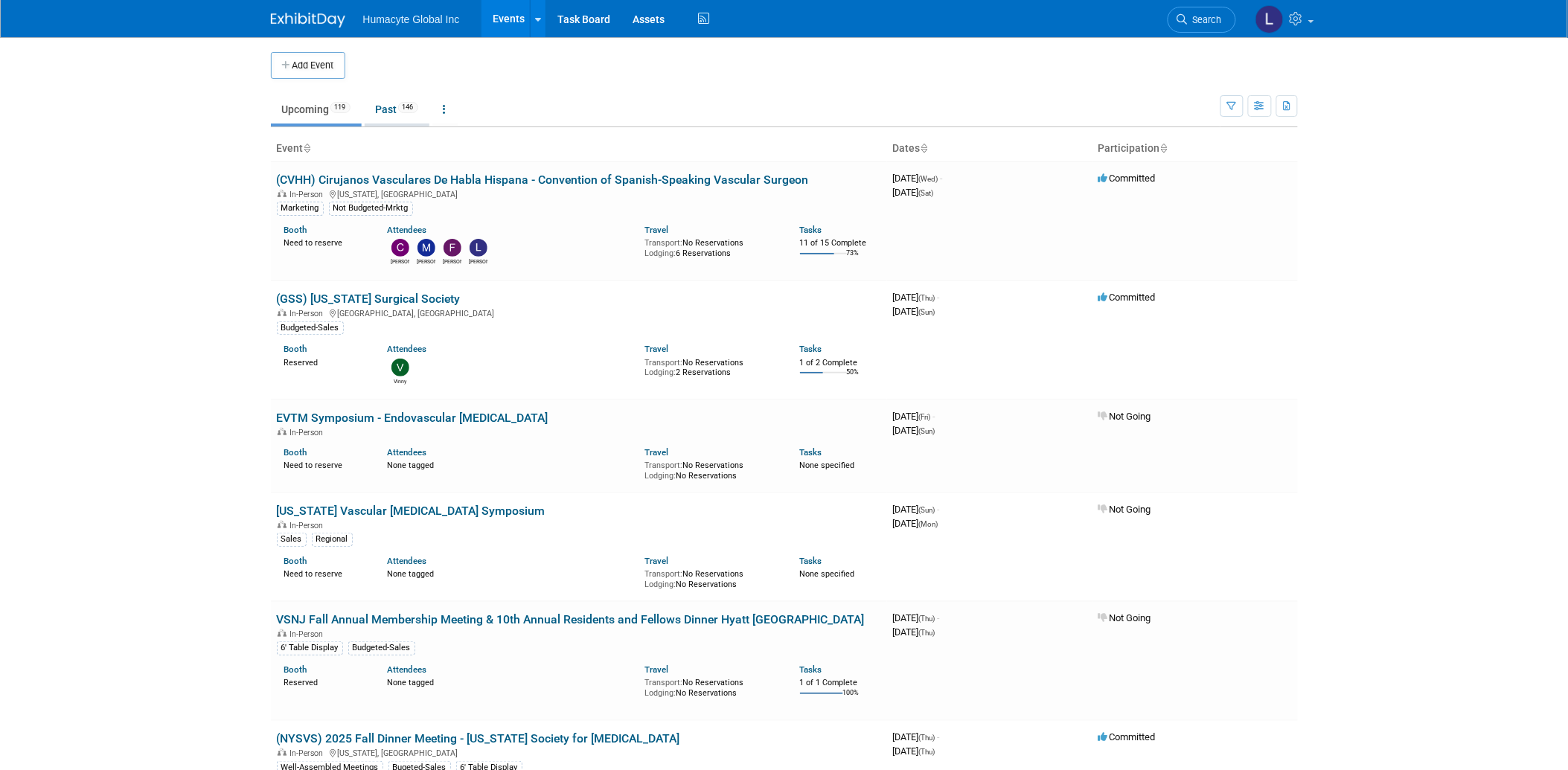
click at [399, 107] on link "Past 146" at bounding box center [397, 109] width 65 height 29
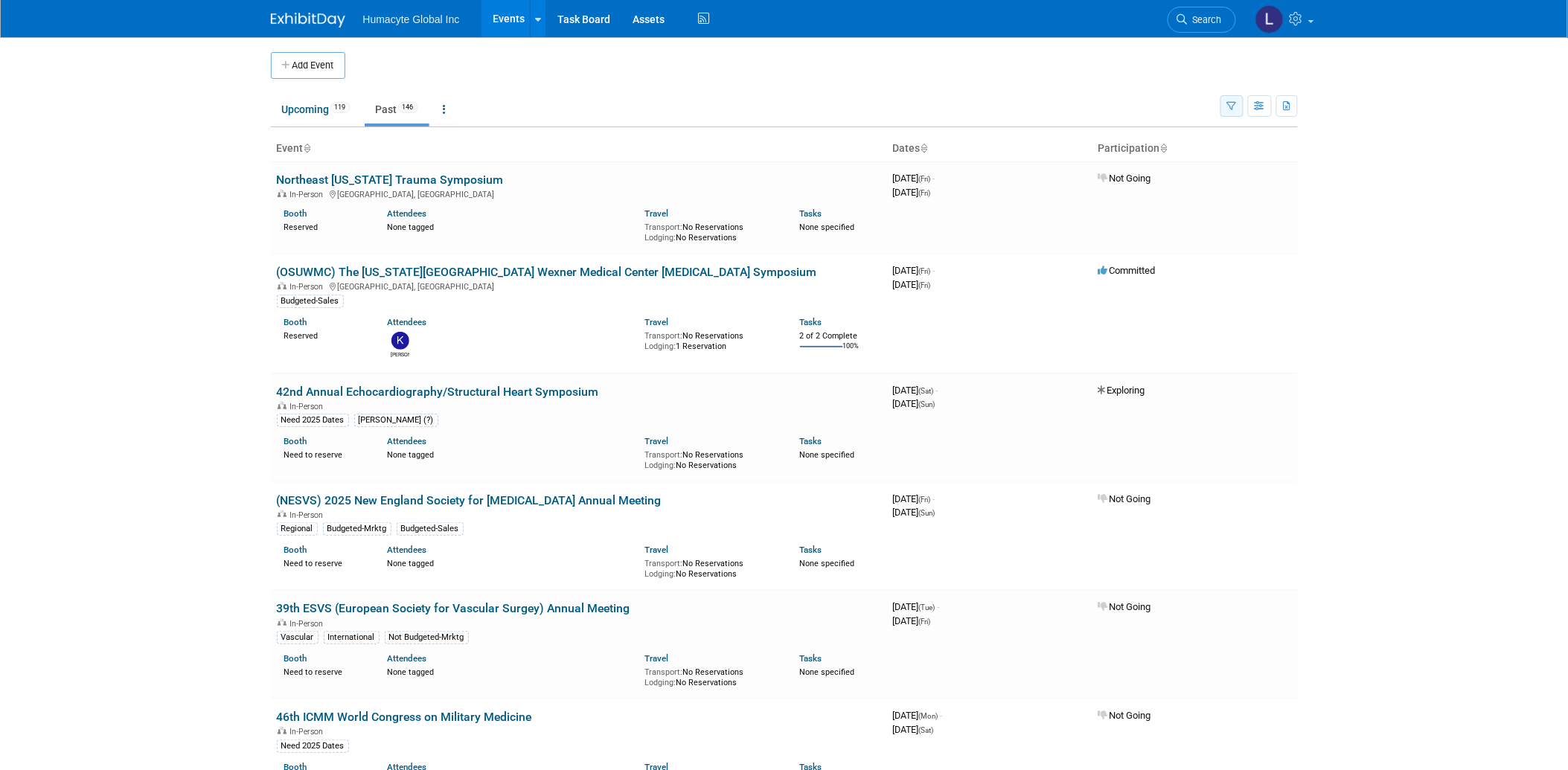
click at [1230, 102] on icon "button" at bounding box center [1232, 107] width 10 height 10
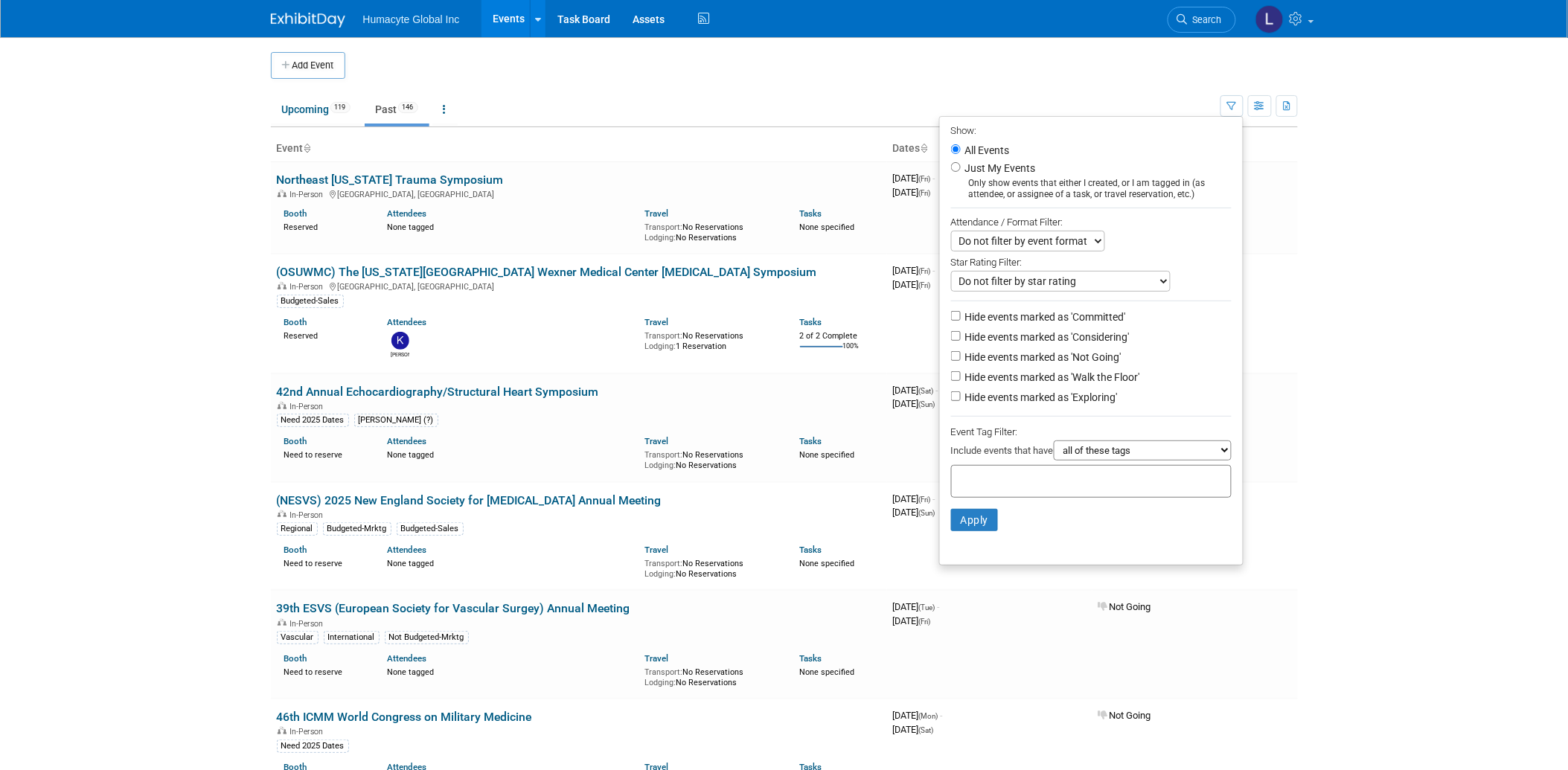
click at [1046, 335] on label "Hide events marked as 'Considering'" at bounding box center [1046, 336] width 167 height 15
click at [961, 335] on input "Hide events marked as 'Considering'" at bounding box center [956, 336] width 10 height 10
checkbox input "true"
click at [1046, 359] on label "Hide events marked as 'Not Going'" at bounding box center [1042, 357] width 159 height 15
click at [961, 359] on input "Hide events marked as 'Not Going'" at bounding box center [956, 356] width 10 height 10
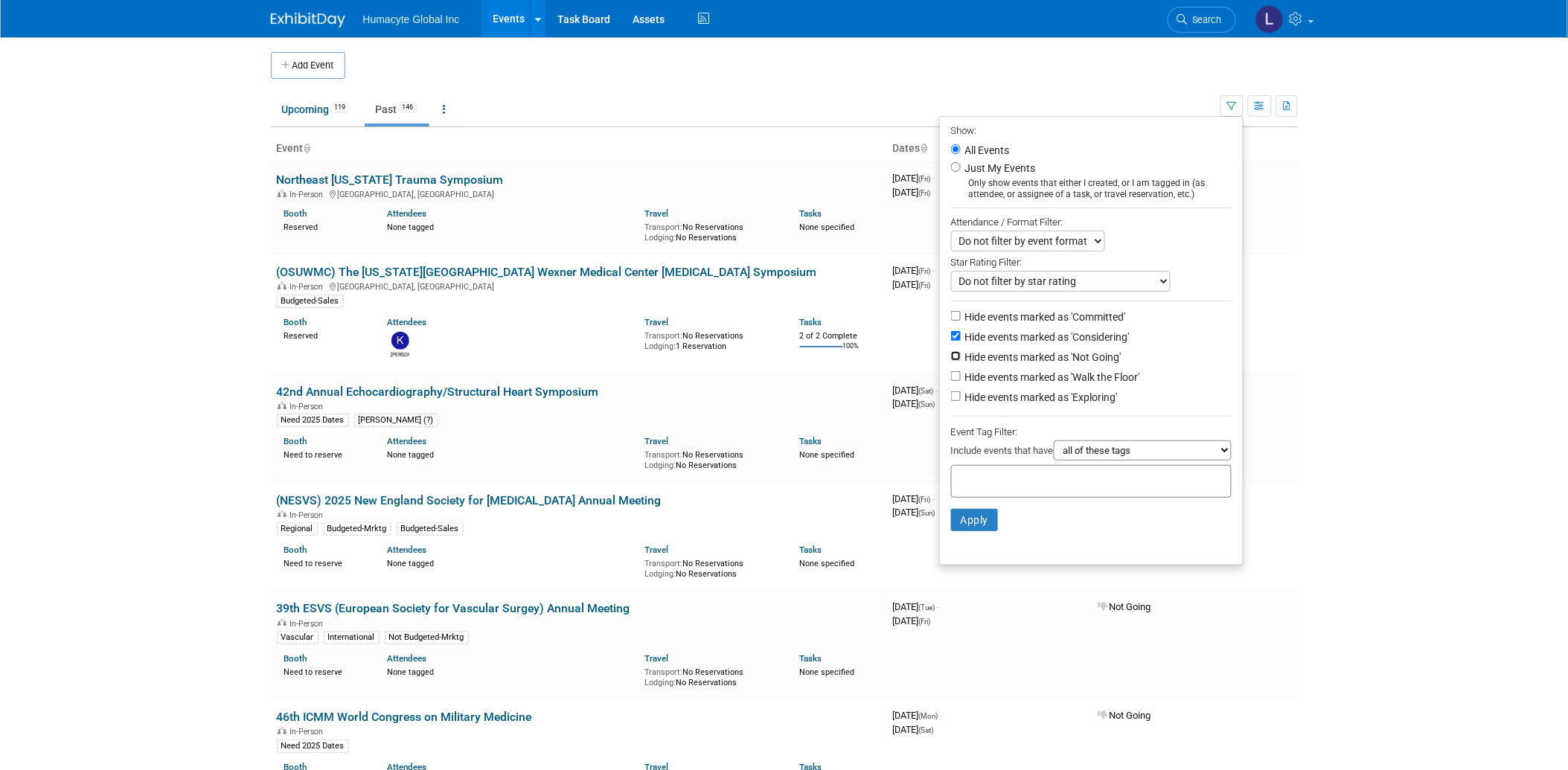
checkbox input "true"
click at [1038, 377] on label "Hide events marked as 'Walk the Floor'" at bounding box center [1051, 377] width 178 height 15
click at [961, 377] on input "Hide events marked as 'Walk the Floor'" at bounding box center [956, 376] width 10 height 10
checkbox input "true"
click at [1038, 400] on label "Hide events marked as 'Exploring'" at bounding box center [1040, 396] width 155 height 15
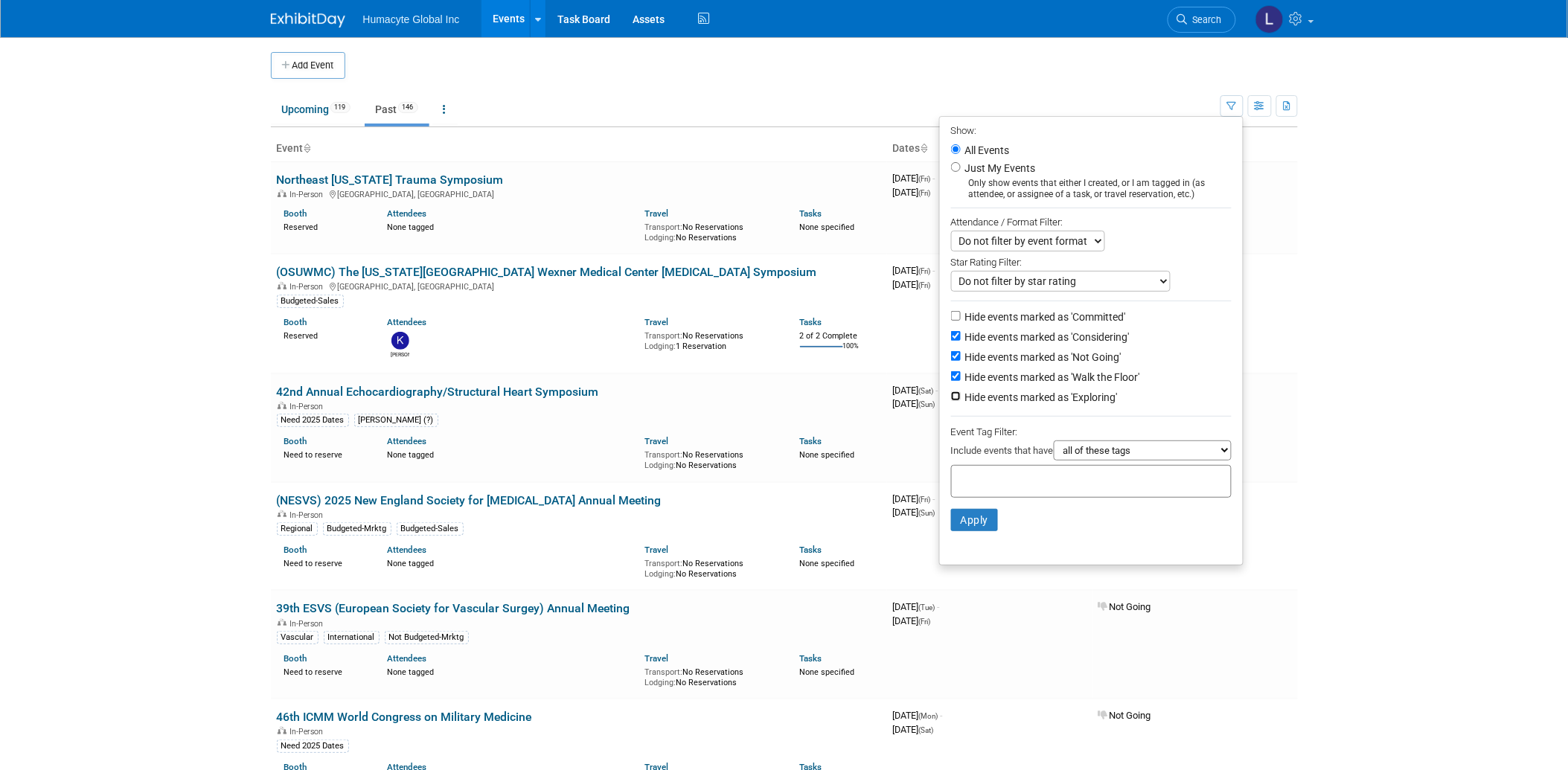
click at [961, 400] on input "Hide events marked as 'Exploring'" at bounding box center [956, 396] width 10 height 10
checkbox input "true"
click at [970, 534] on li "Apply Clear Filters" at bounding box center [1091, 519] width 303 height 44
click at [961, 522] on button "Apply" at bounding box center [975, 519] width 47 height 23
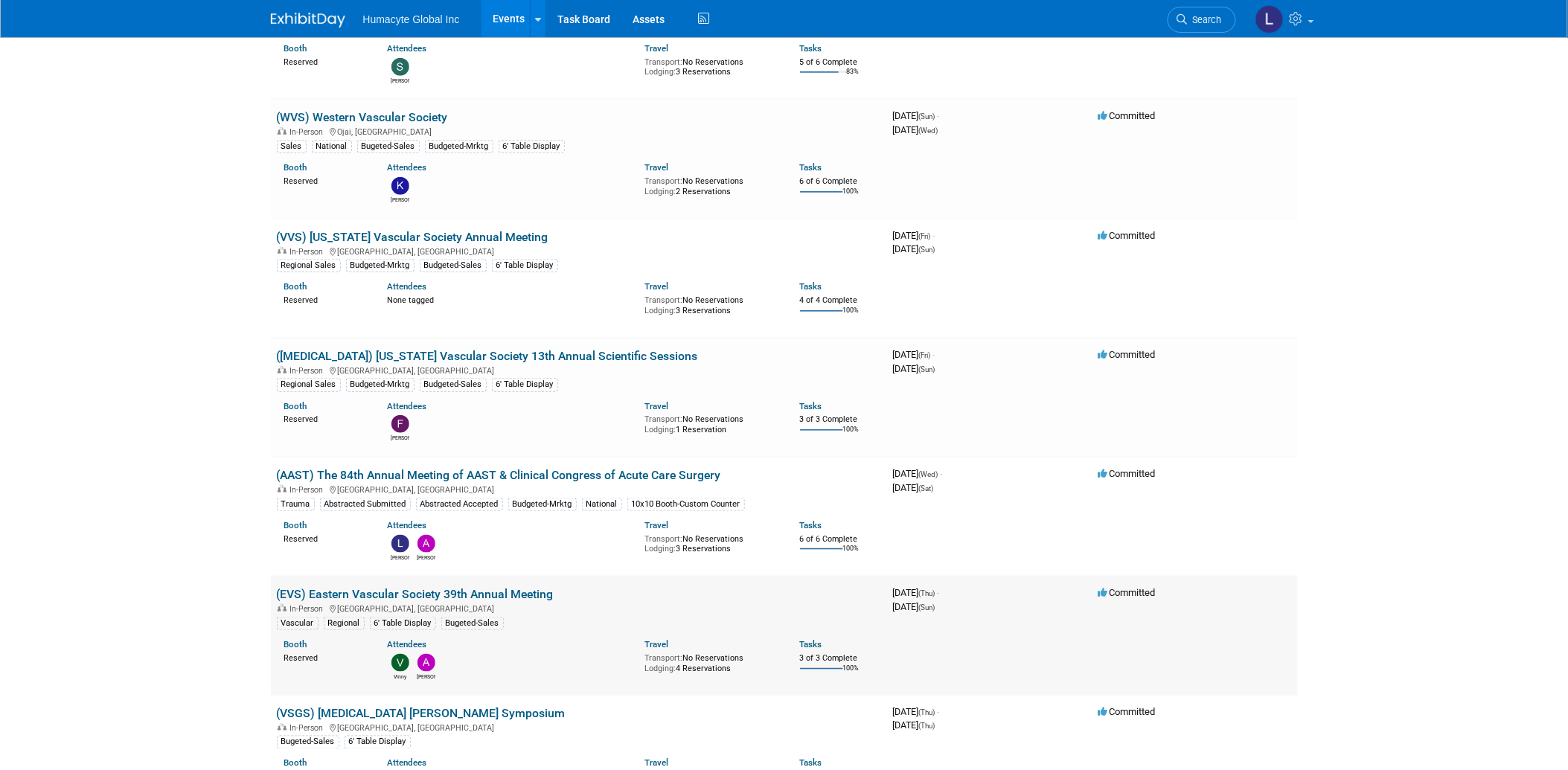
scroll to position [330, 0]
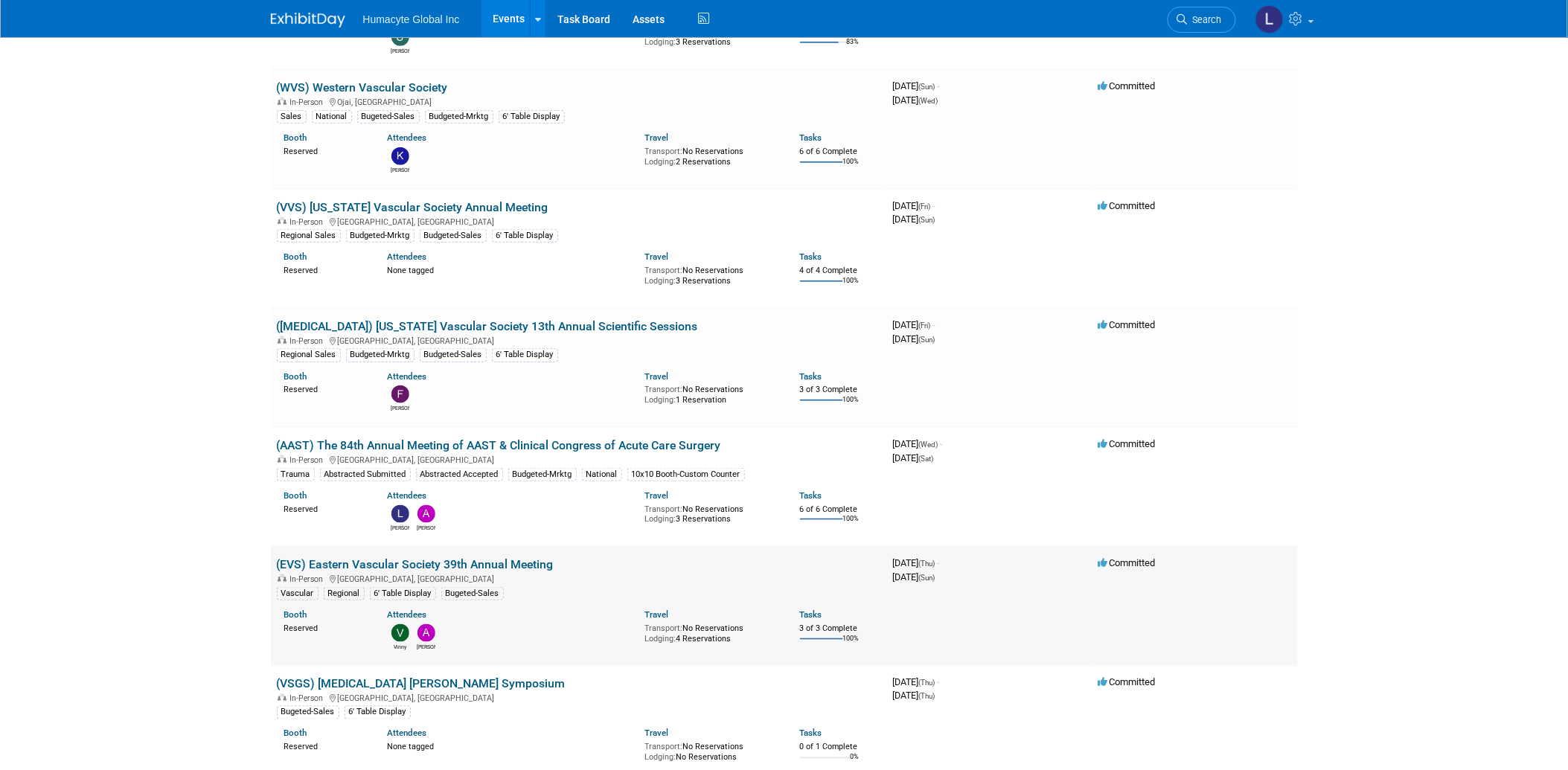
click at [343, 563] on link "(EVS) Eastern Vascular Society 39th Annual Meeting" at bounding box center [414, 564] width 276 height 14
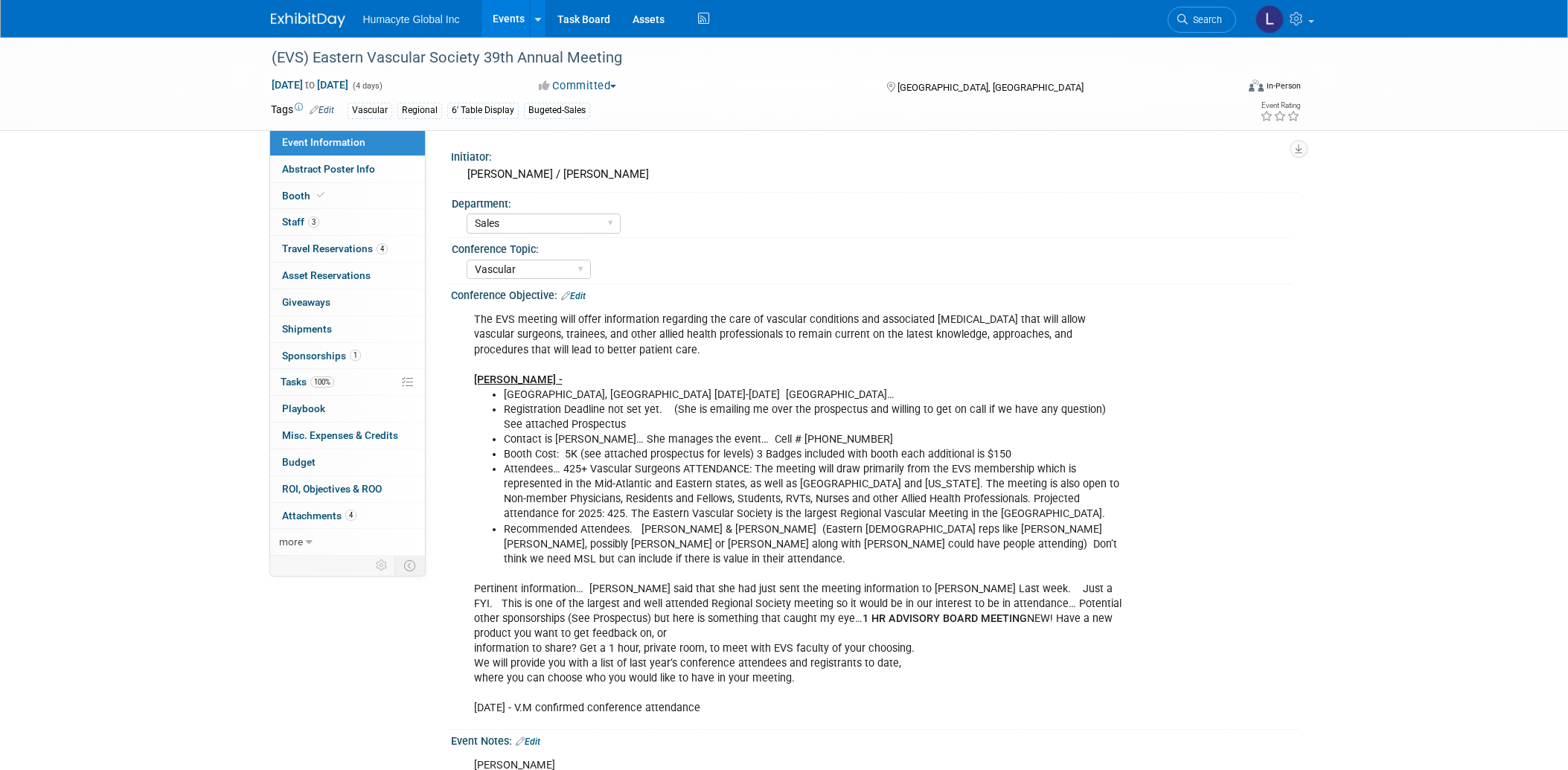
select select "Sales"
select select "Vascular"
click at [344, 253] on span "Travel Reservations 4" at bounding box center [334, 249] width 105 height 12
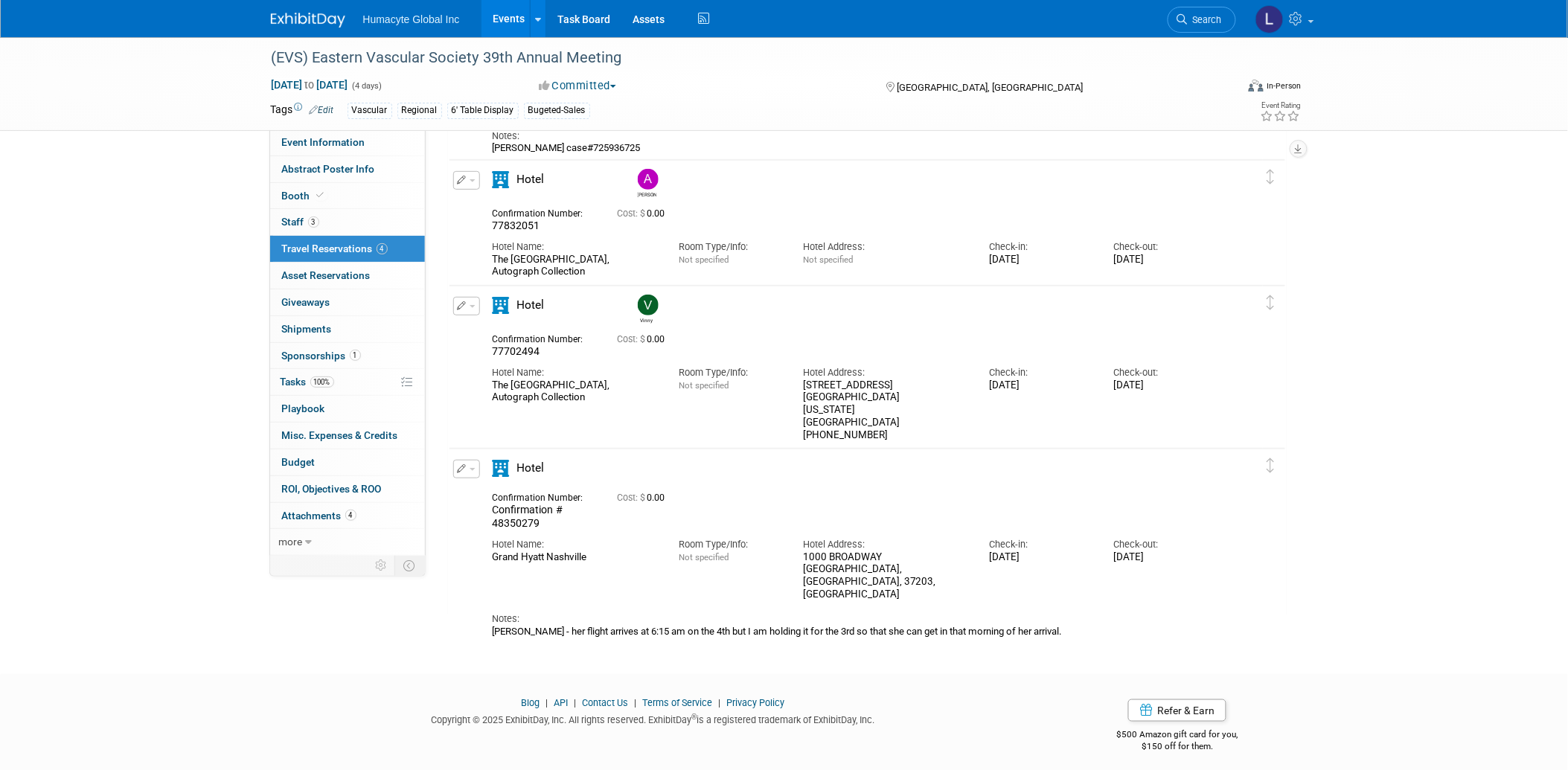
scroll to position [197, 0]
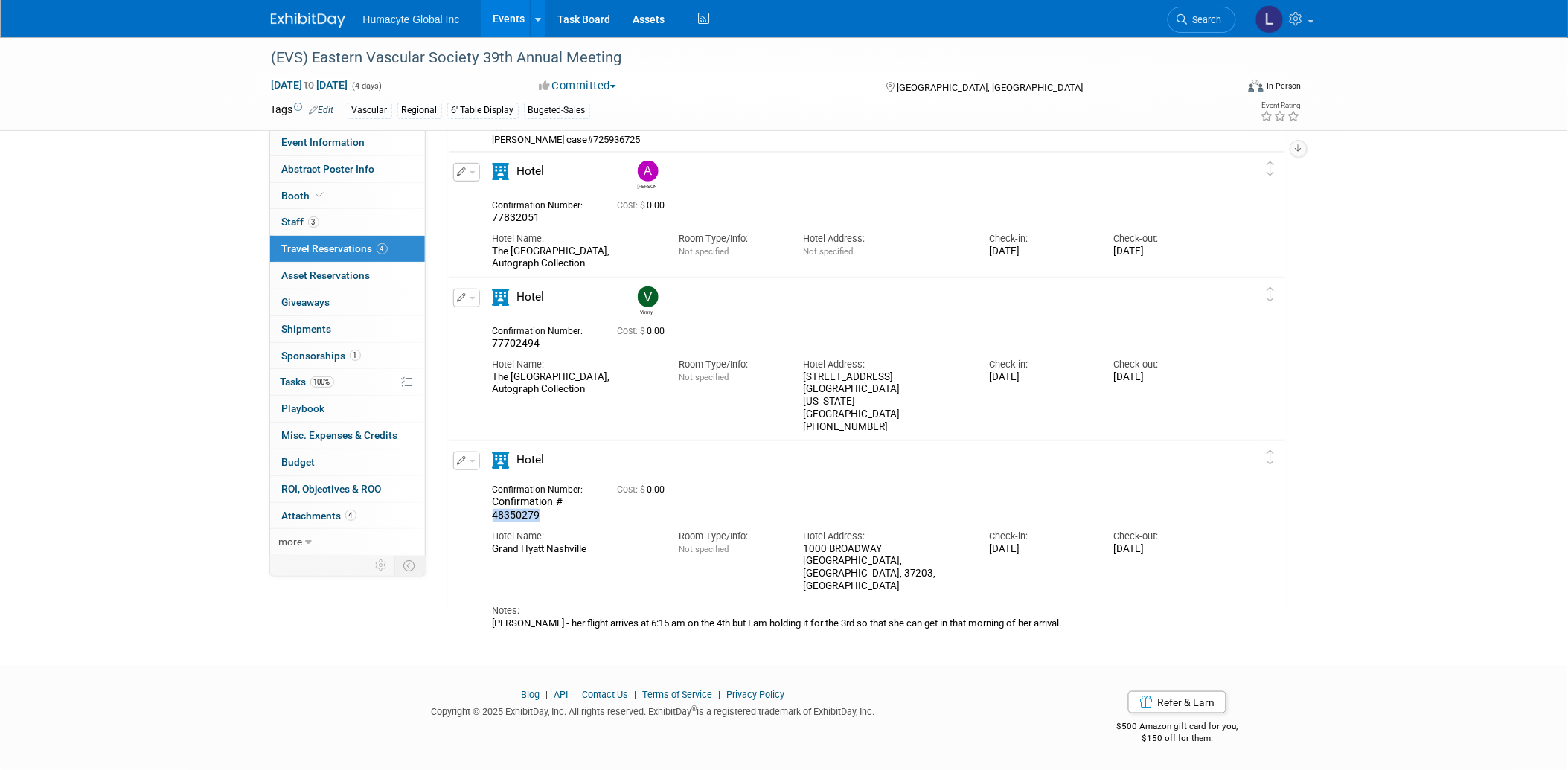
drag, startPoint x: 542, startPoint y: 511, endPoint x: 474, endPoint y: 511, distance: 68.0
click at [474, 511] on div "Edit Reservation Cost: $" at bounding box center [856, 540] width 814 height 178
drag, startPoint x: 474, startPoint y: 511, endPoint x: 509, endPoint y: 516, distance: 35.4
copy span "48350279"
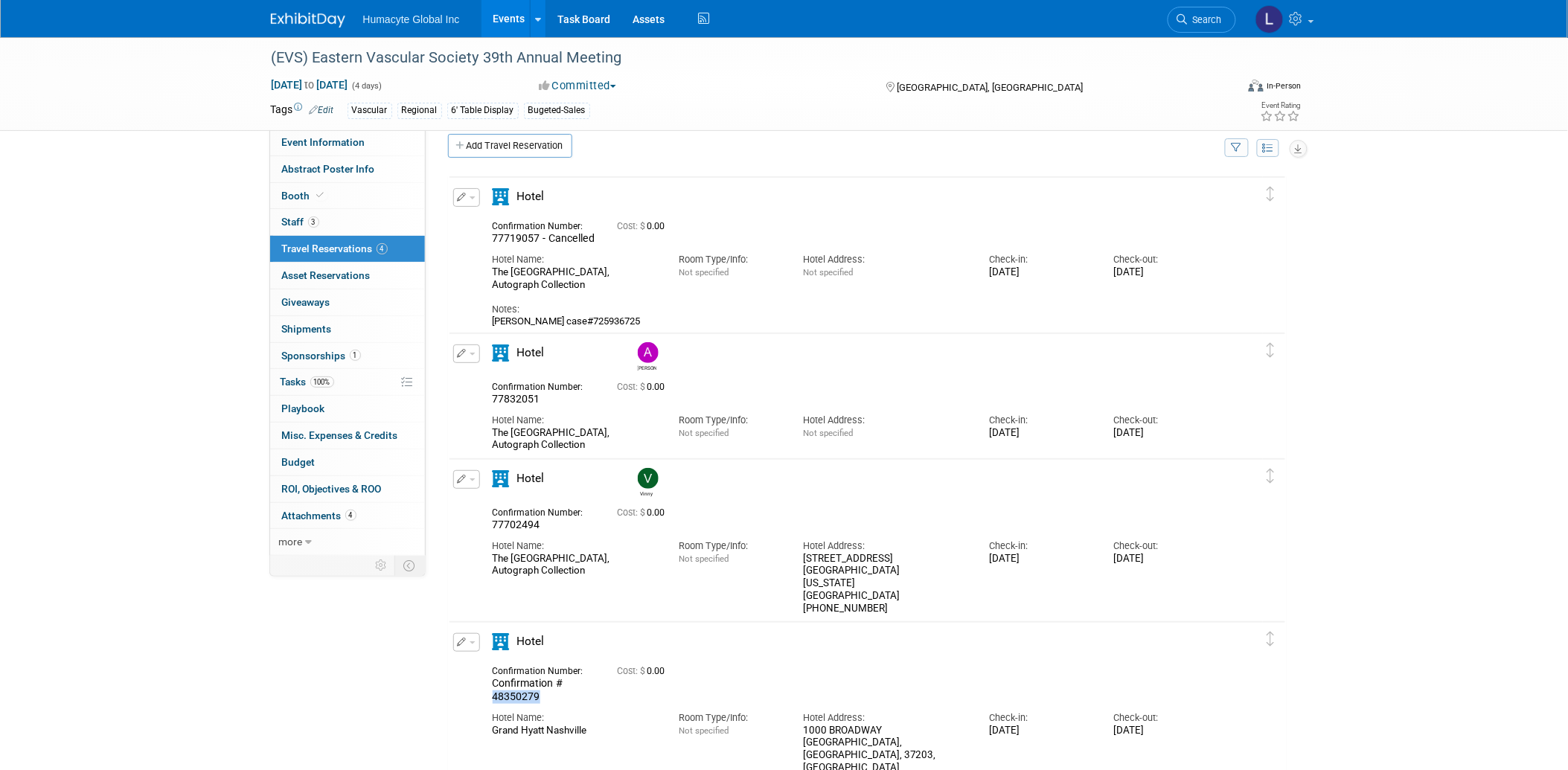
scroll to position [0, 0]
